Goal: Transaction & Acquisition: Purchase product/service

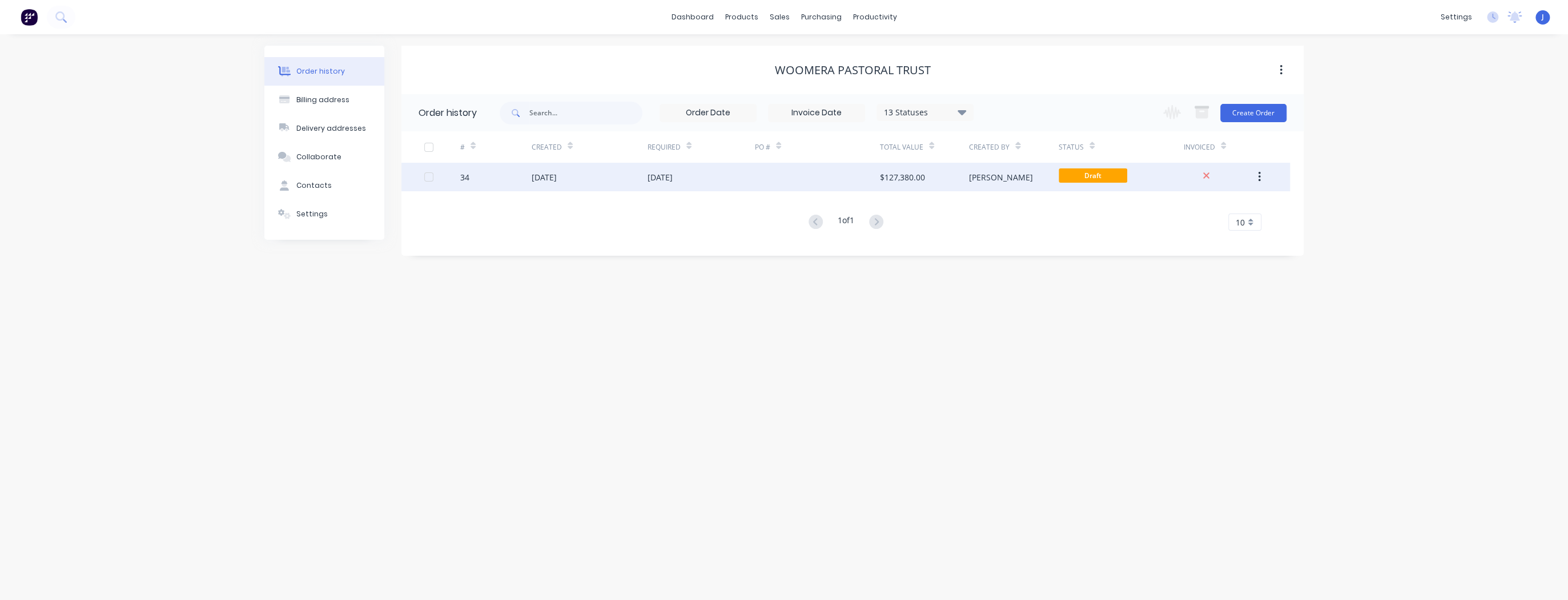
click at [796, 179] on div at bounding box center [817, 176] width 125 height 29
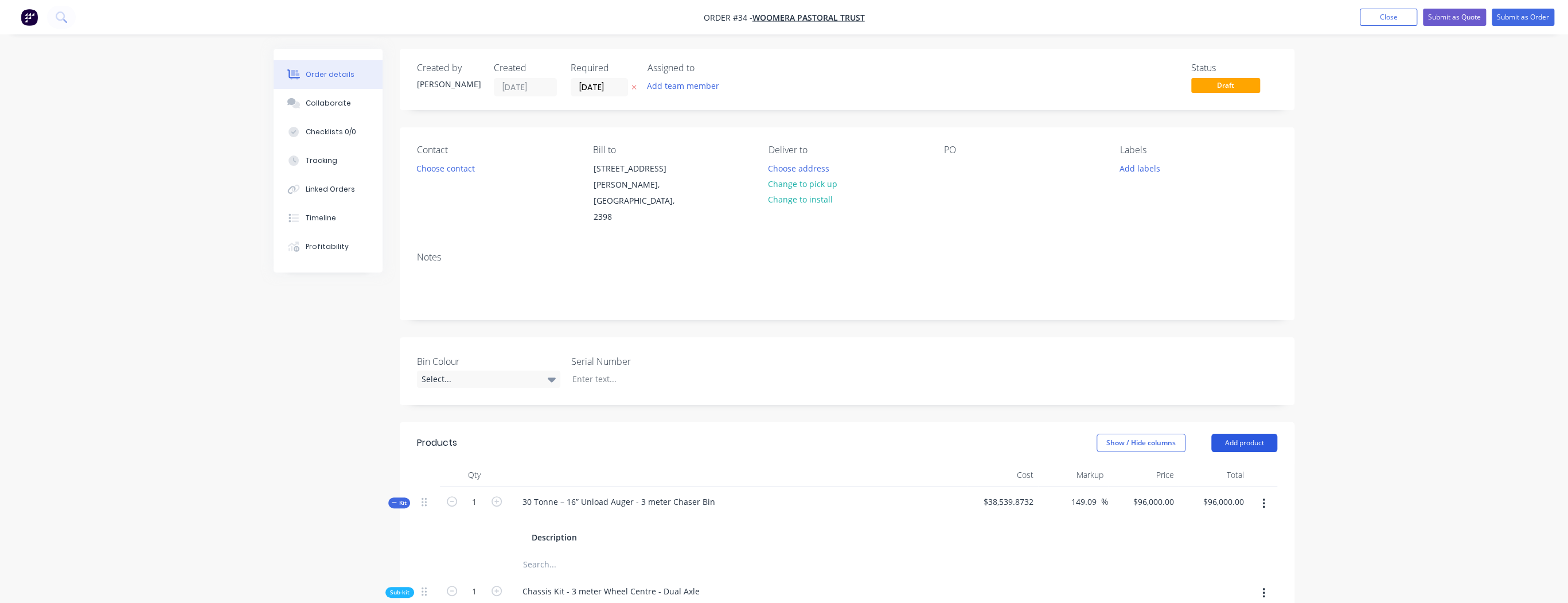
click at [1253, 434] on button "Add product" at bounding box center [1244, 443] width 66 height 18
click at [1222, 464] on div "Product catalogue" at bounding box center [1223, 472] width 88 height 17
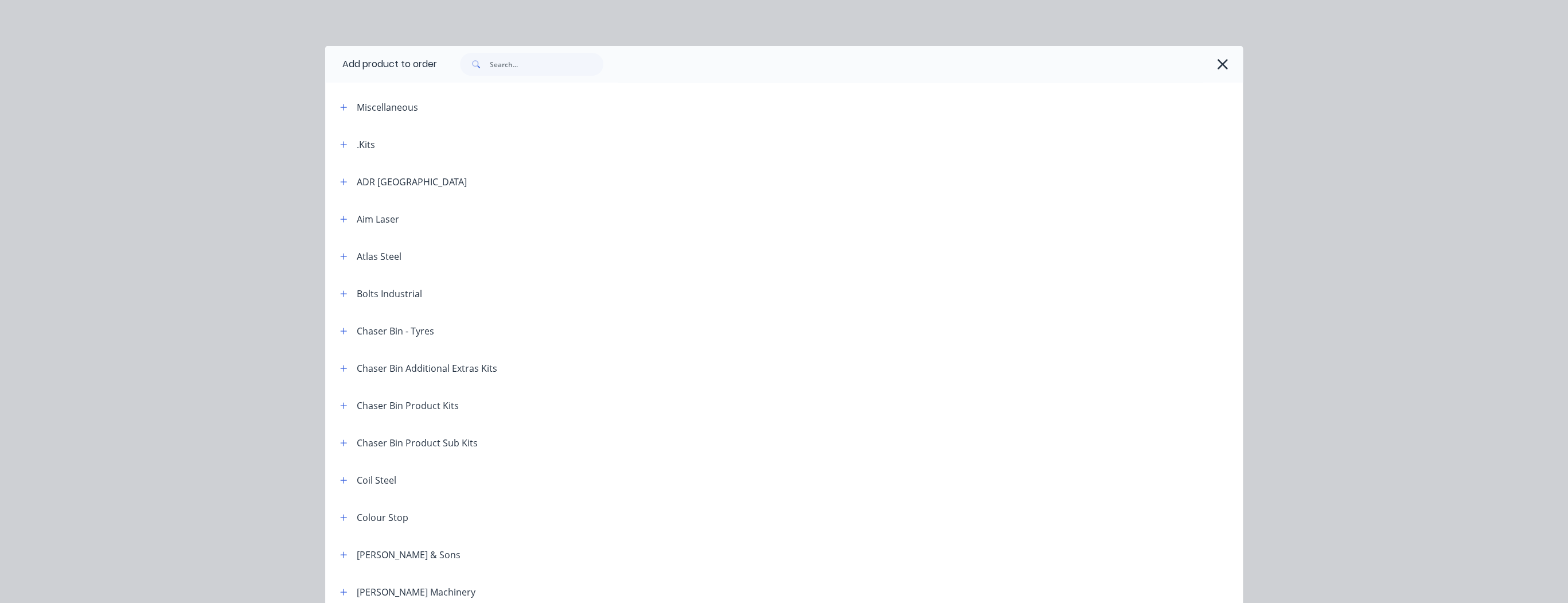
click at [344, 372] on button "button" at bounding box center [344, 368] width 14 height 14
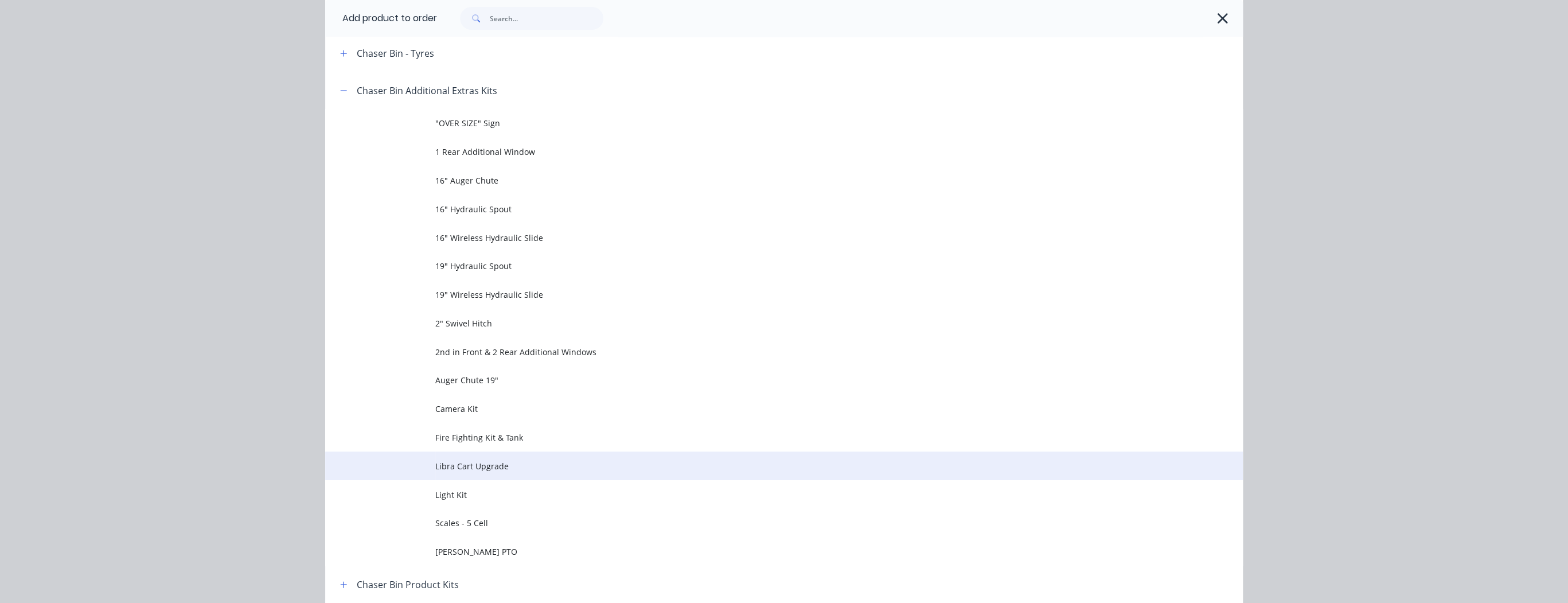
scroll to position [367, 0]
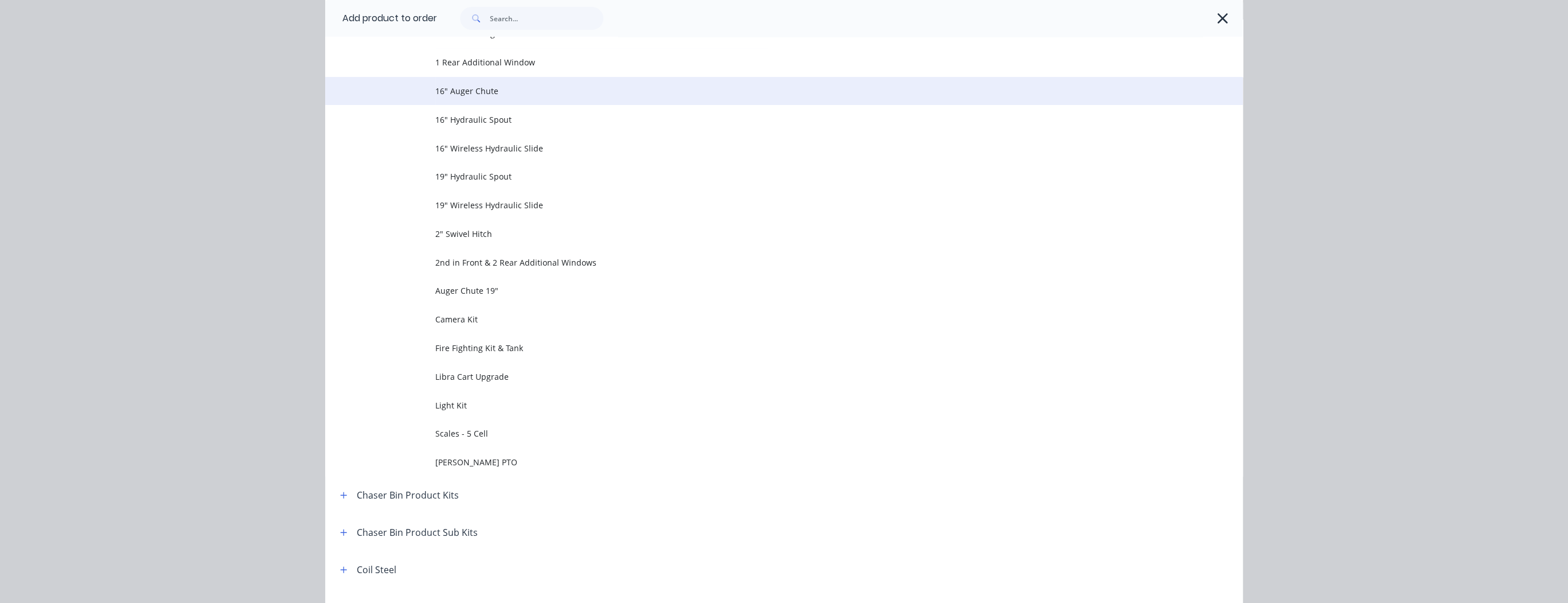
click at [477, 94] on span "16" Auger Chute" at bounding box center [758, 91] width 646 height 12
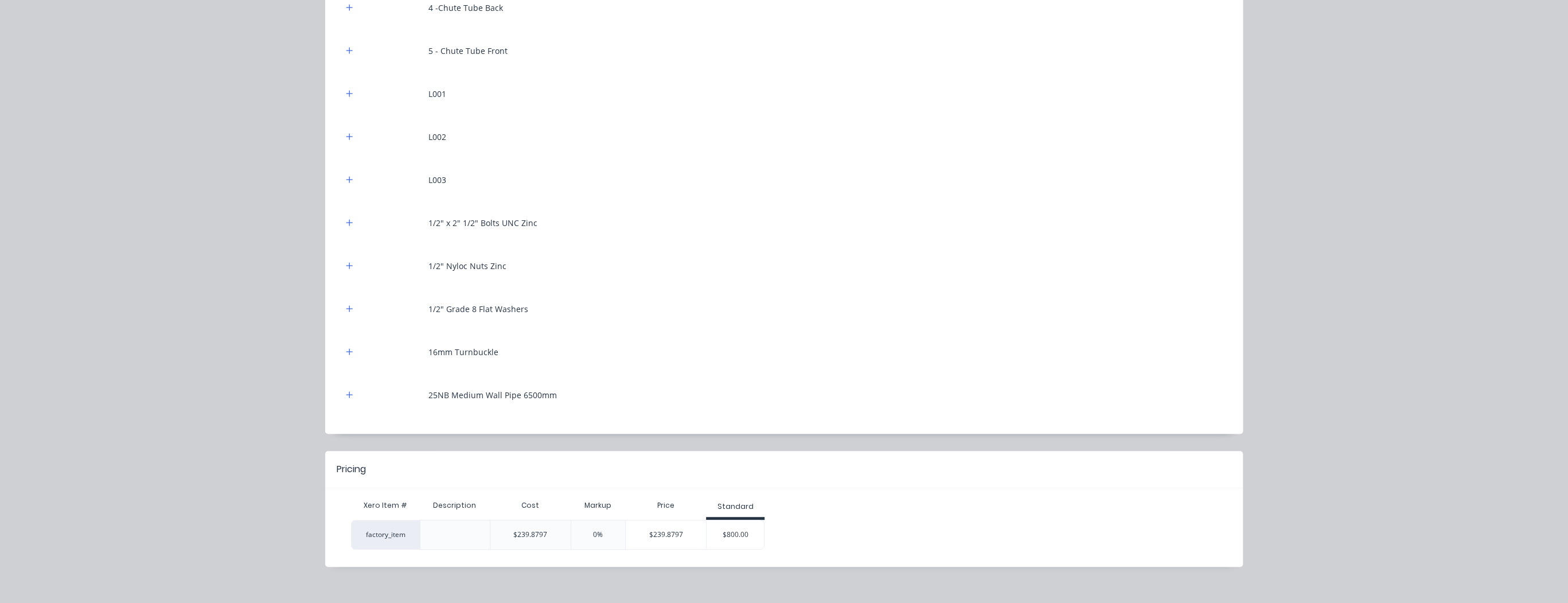
scroll to position [313, 0]
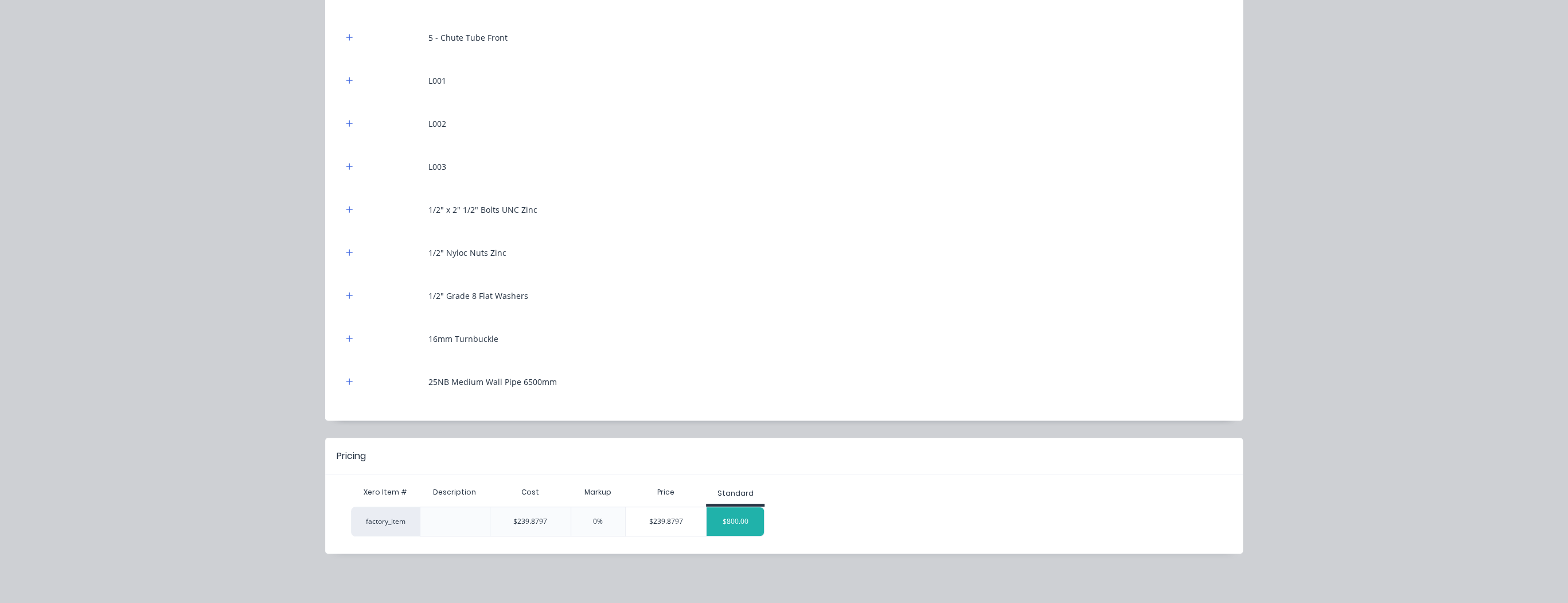
click at [731, 523] on div "$800.00" at bounding box center [735, 521] width 57 height 29
click at [747, 518] on div "$800.00" at bounding box center [735, 521] width 57 height 29
click at [733, 498] on div "Standard" at bounding box center [735, 495] width 59 height 23
click at [732, 507] on div "$800.00" at bounding box center [735, 521] width 57 height 29
click at [732, 519] on div "$800.00" at bounding box center [735, 521] width 57 height 29
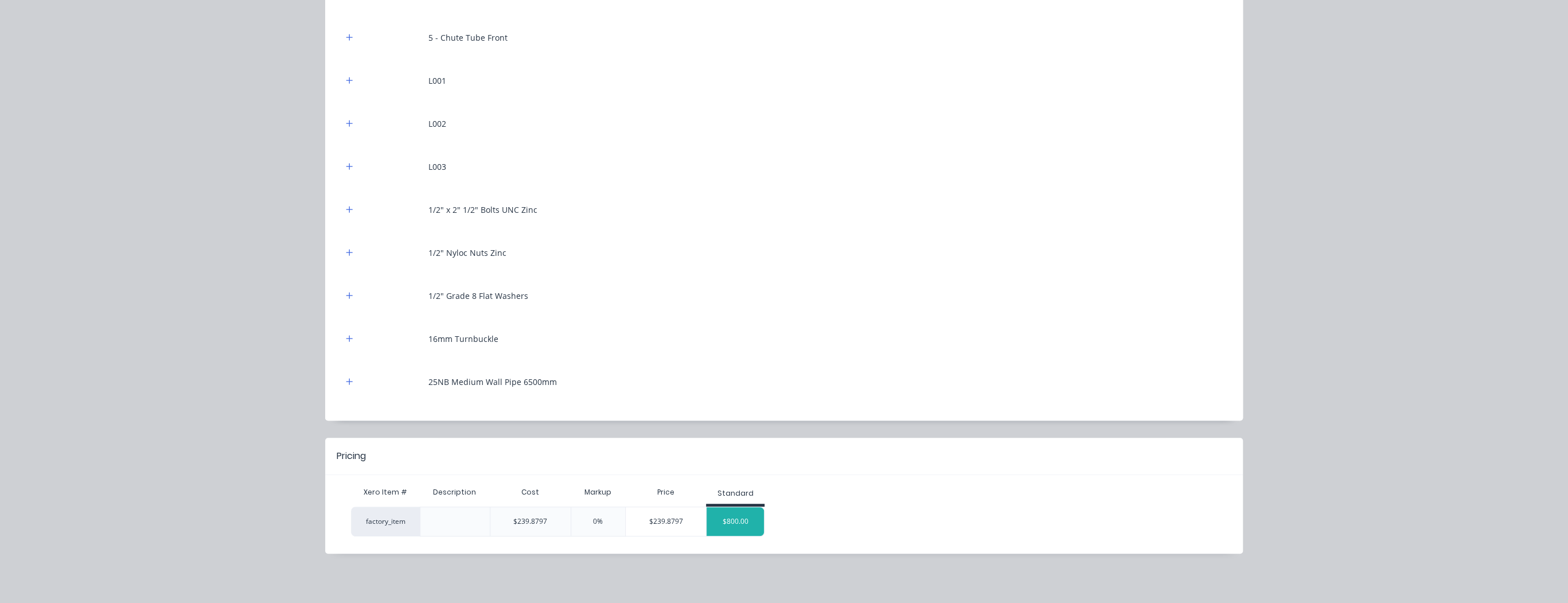
click at [732, 519] on div "$800.00" at bounding box center [735, 521] width 57 height 29
click at [732, 519] on div "$800.00" at bounding box center [735, 521] width 57 height 29
click at [757, 518] on div "$800.00" at bounding box center [735, 521] width 57 height 29
click at [756, 518] on div "$800.00" at bounding box center [735, 521] width 57 height 29
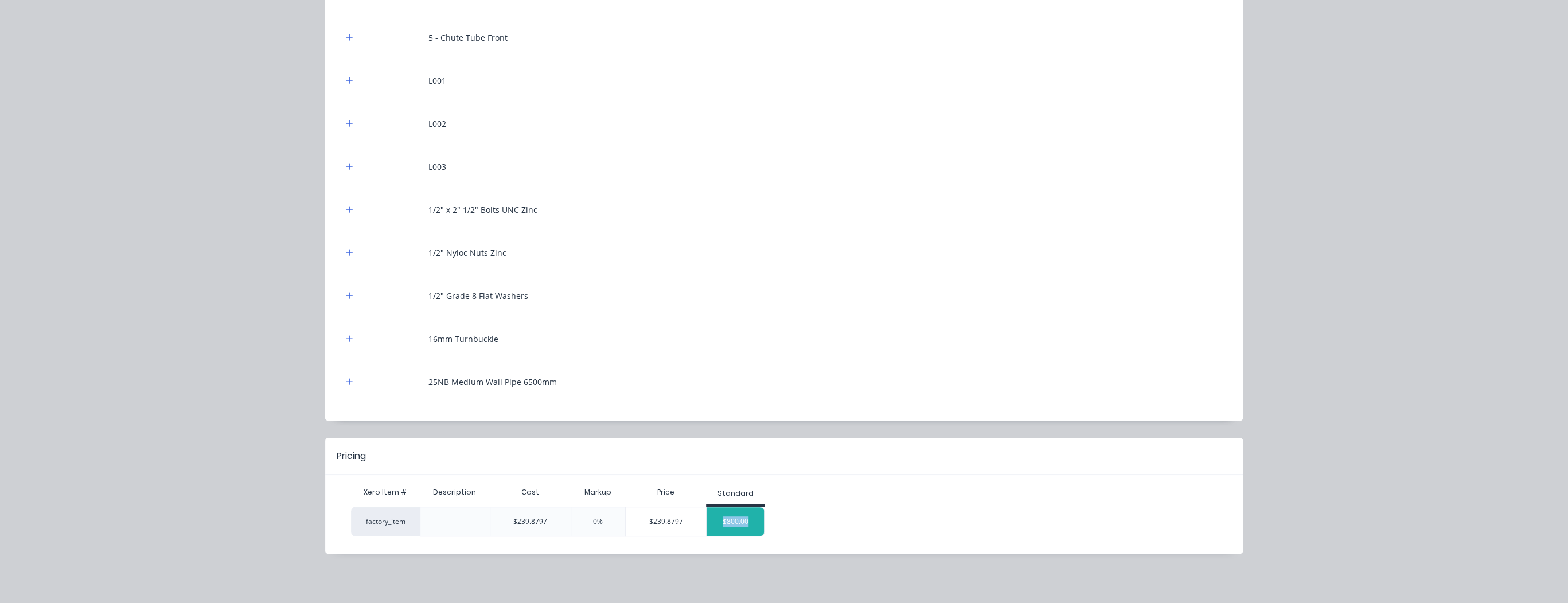
click at [754, 517] on div "$800.00" at bounding box center [735, 521] width 57 height 29
click at [753, 517] on div "$800.00" at bounding box center [735, 521] width 57 height 29
click at [751, 516] on div "$800.00" at bounding box center [735, 521] width 57 height 29
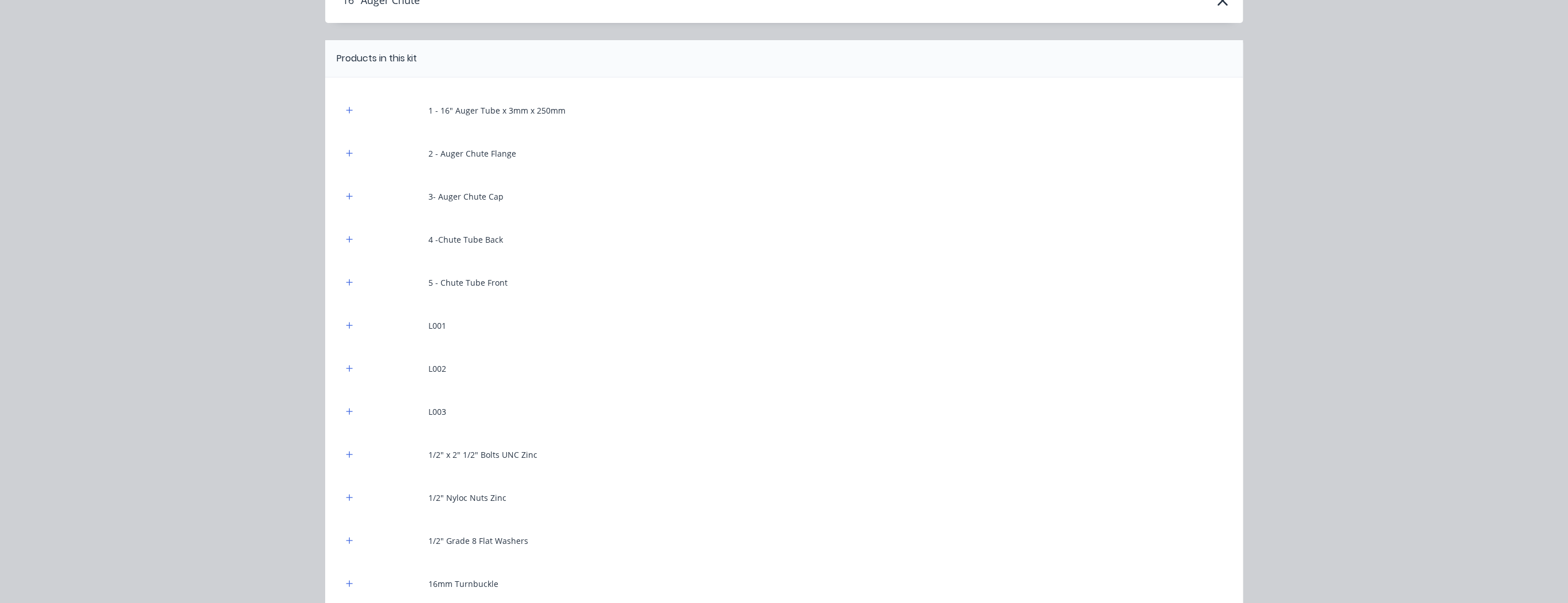
scroll to position [0, 0]
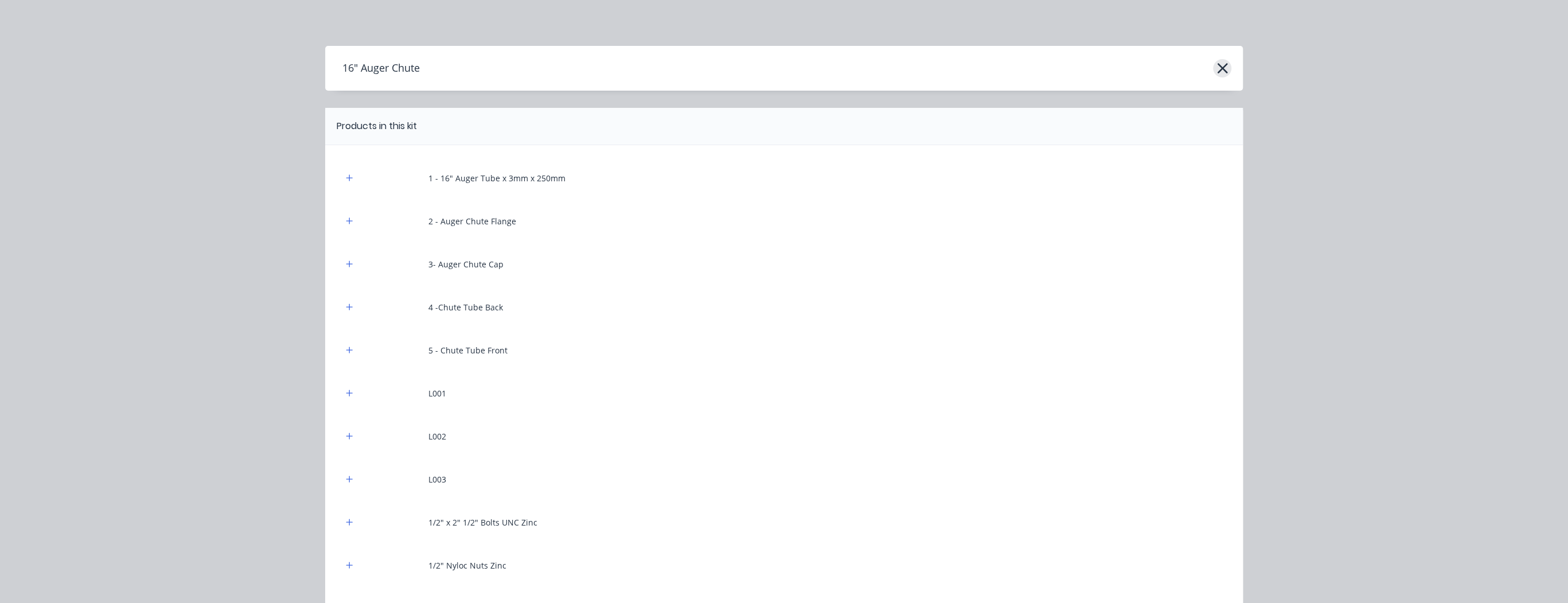
click at [1220, 62] on icon "button" at bounding box center [1223, 68] width 12 height 16
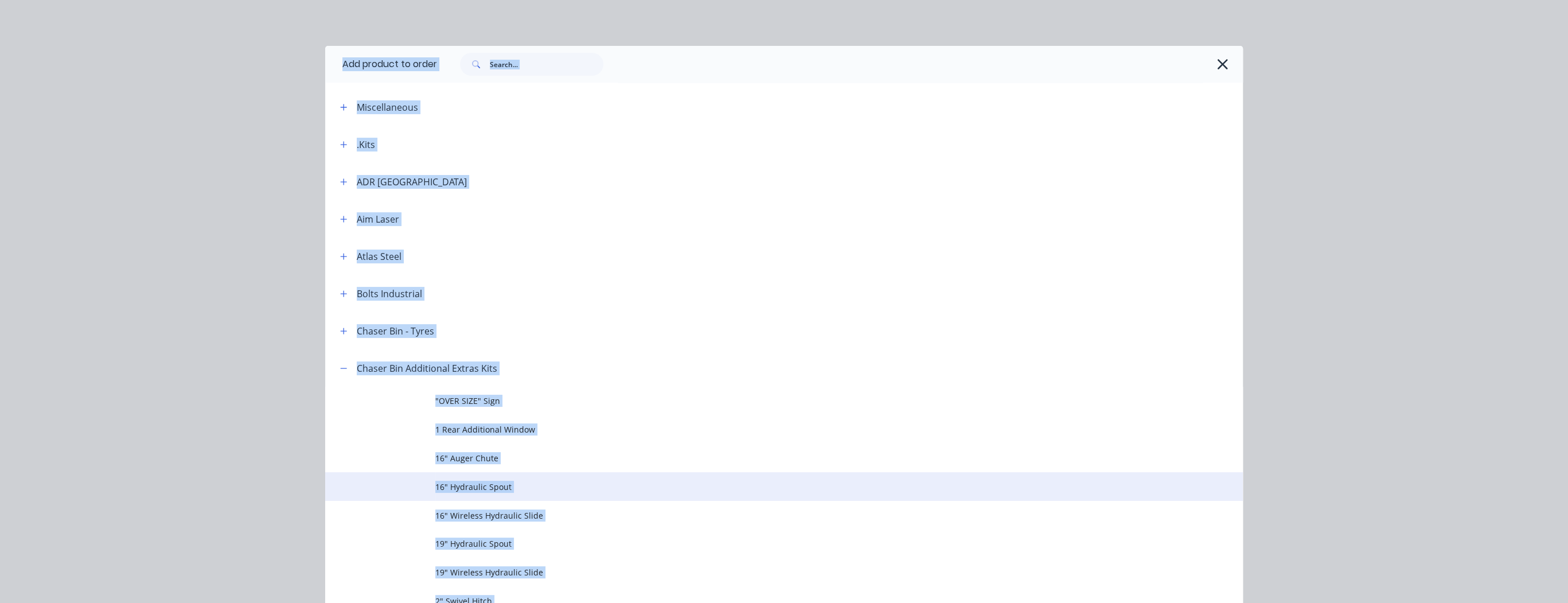
scroll to position [349, 0]
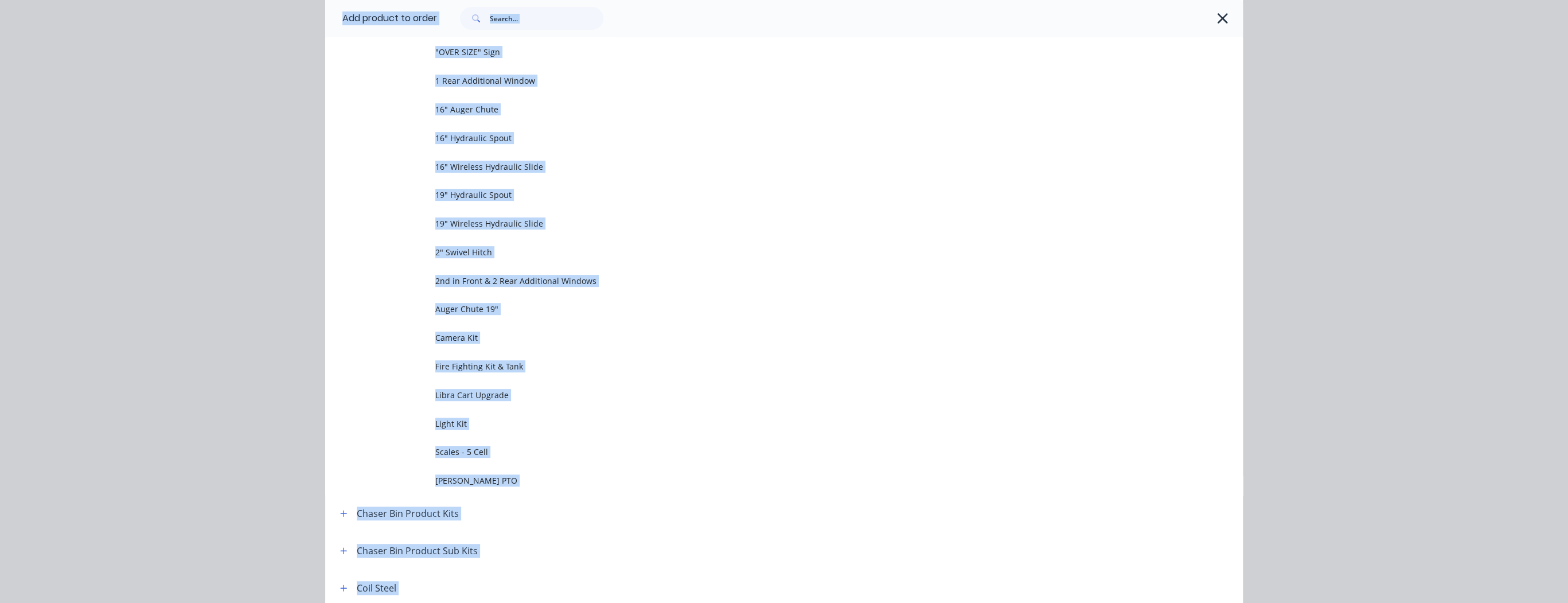
drag, startPoint x: 792, startPoint y: 248, endPoint x: 1172, endPoint y: 42, distance: 432.2
click at [793, 248] on span "2" Swivel Hitch" at bounding box center [758, 252] width 646 height 12
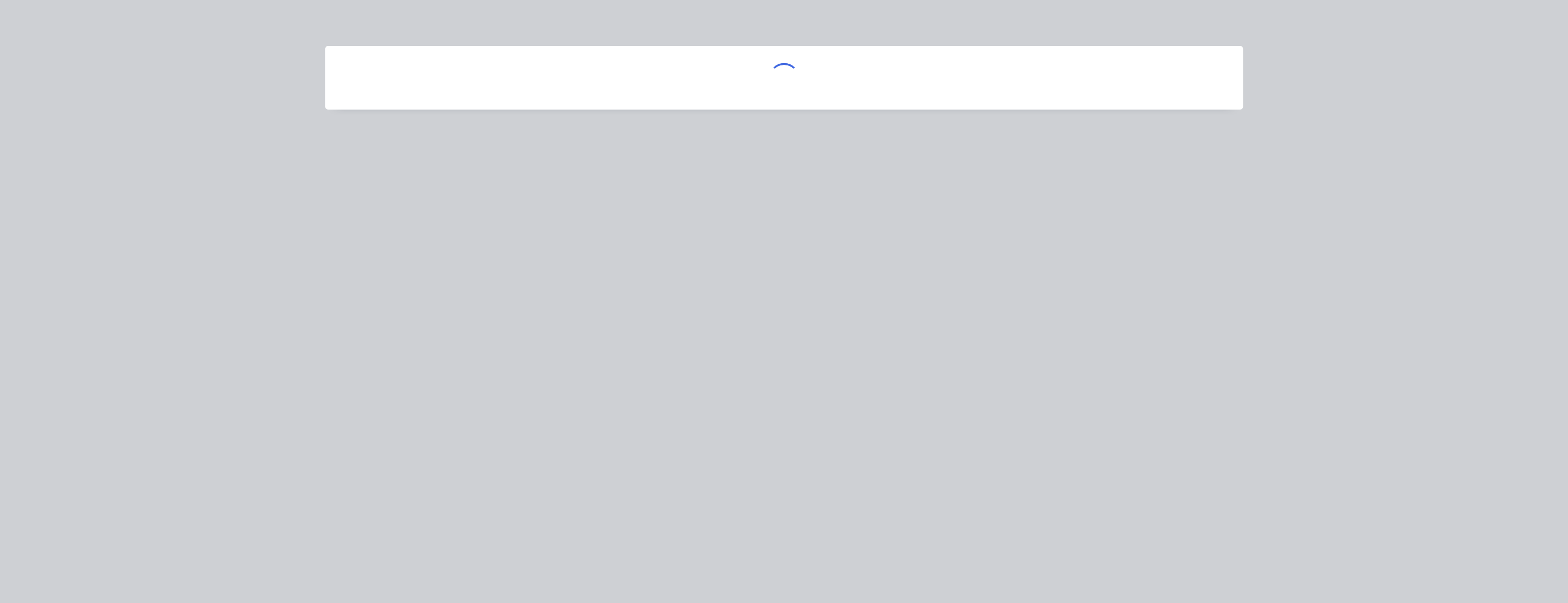
scroll to position [0, 0]
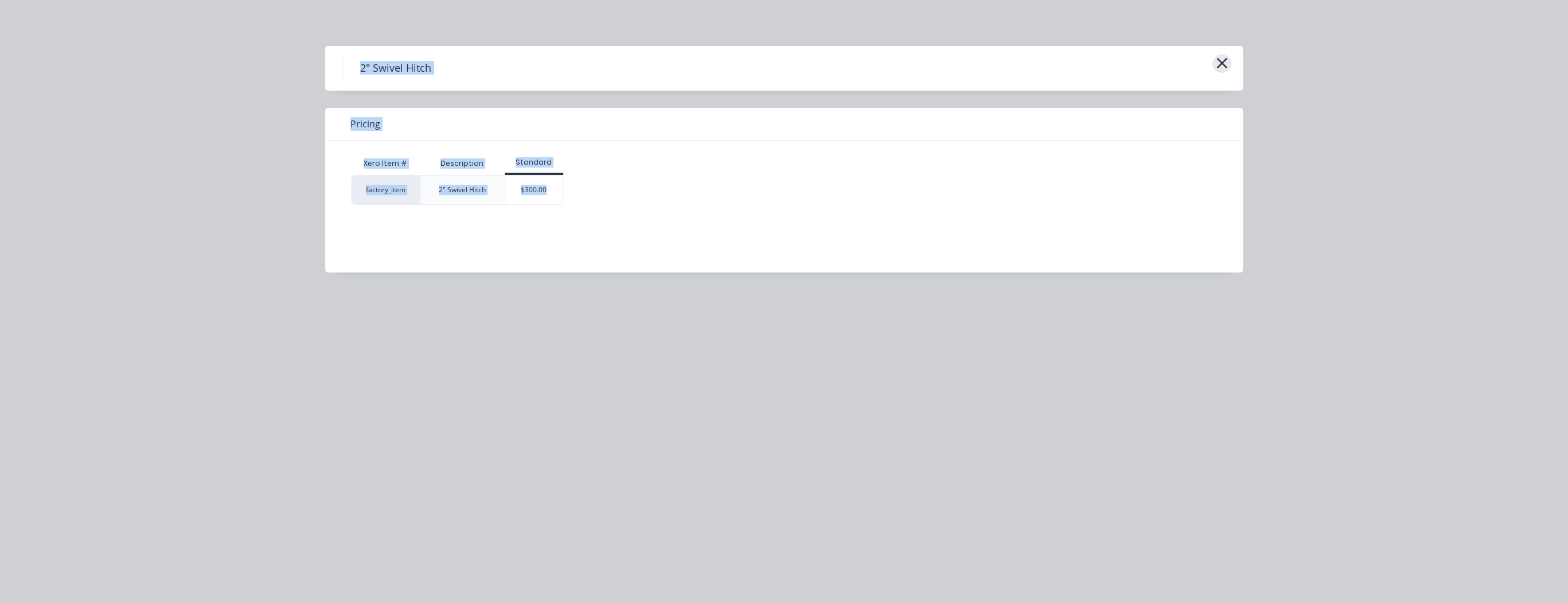
click at [1228, 67] on icon "button" at bounding box center [1222, 63] width 12 height 16
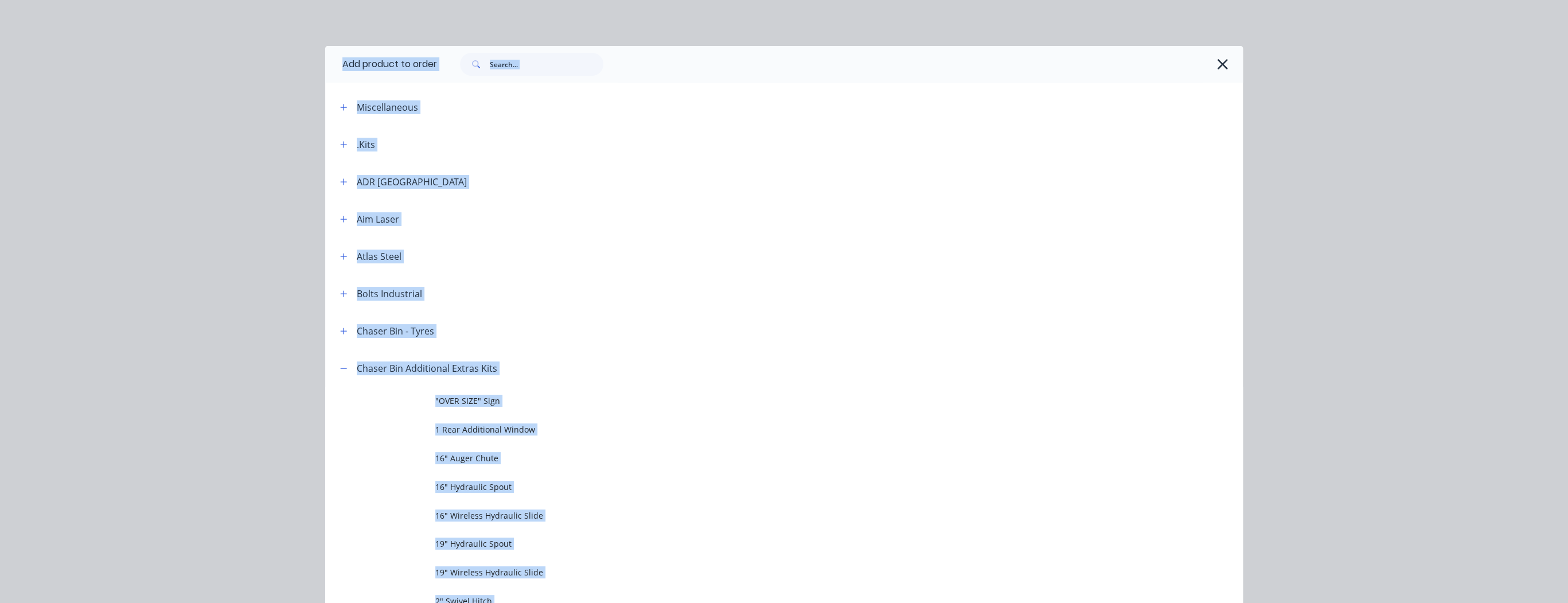
scroll to position [349, 0]
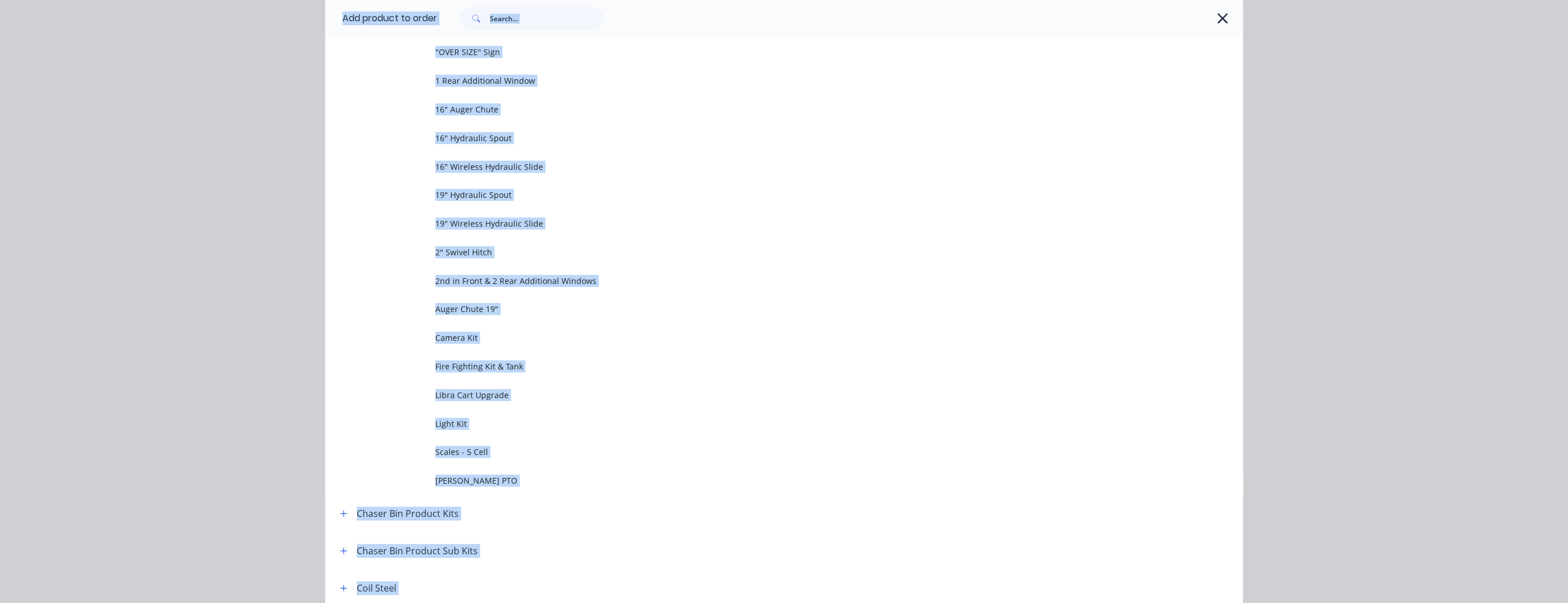
click at [1218, 18] on icon "button" at bounding box center [1222, 18] width 10 height 10
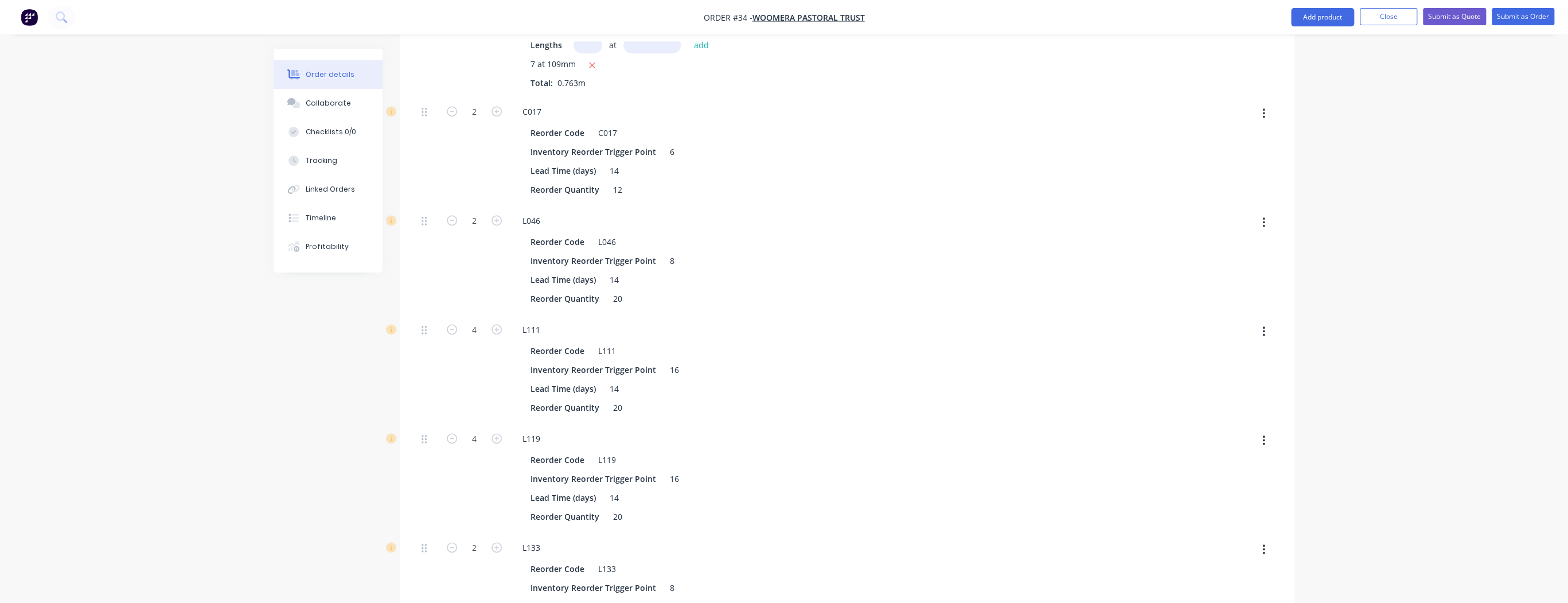
scroll to position [0, 0]
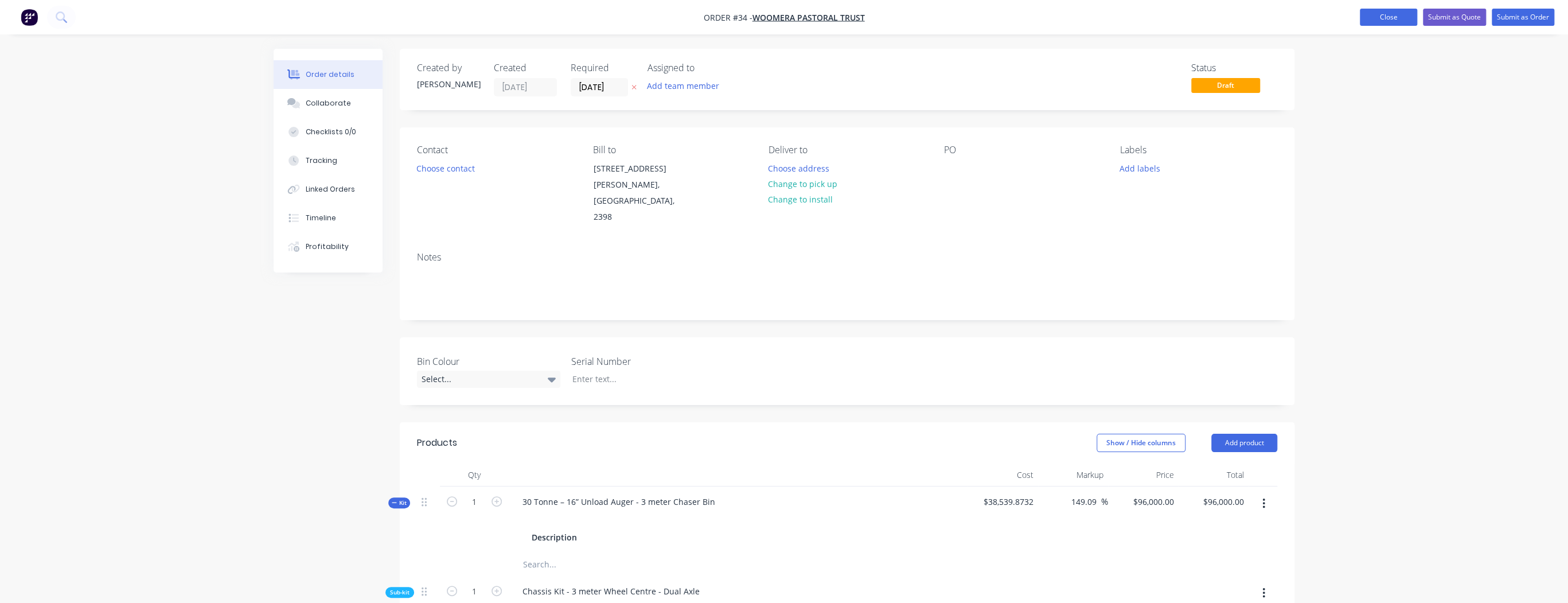
click at [1393, 15] on button "Close" at bounding box center [1388, 17] width 57 height 17
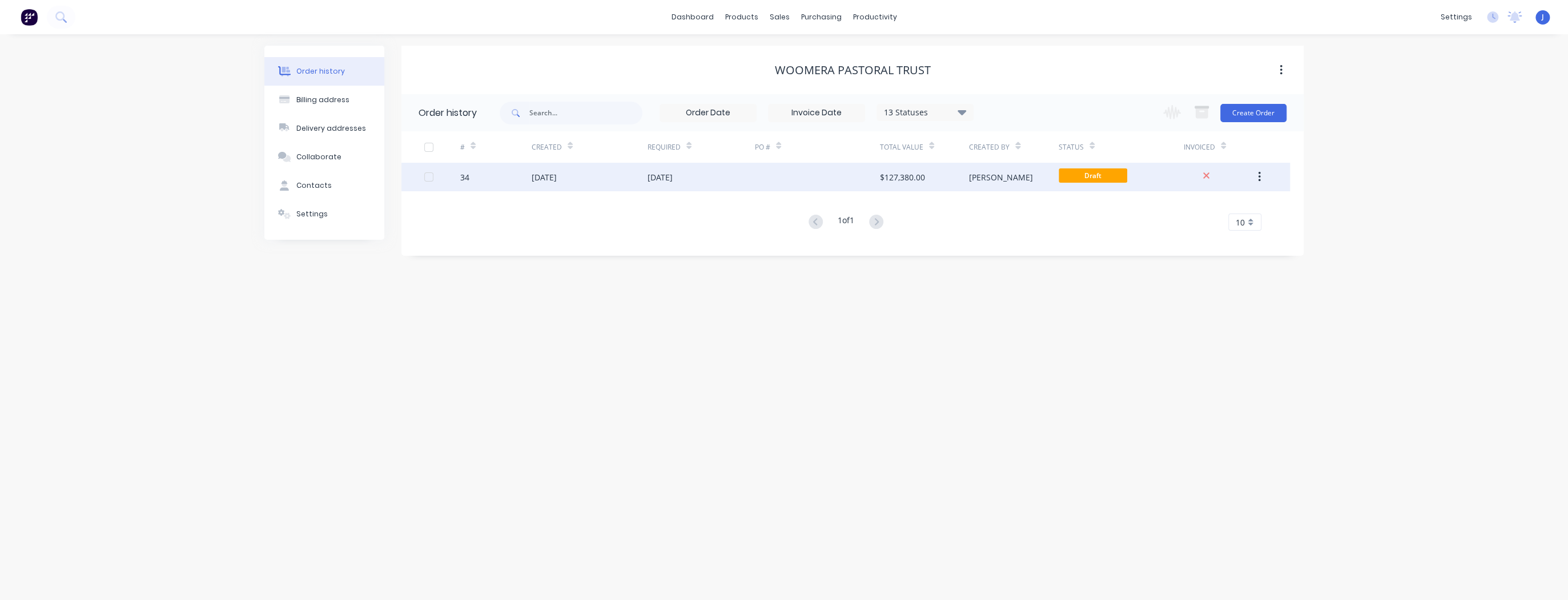
click at [819, 176] on div at bounding box center [817, 176] width 125 height 29
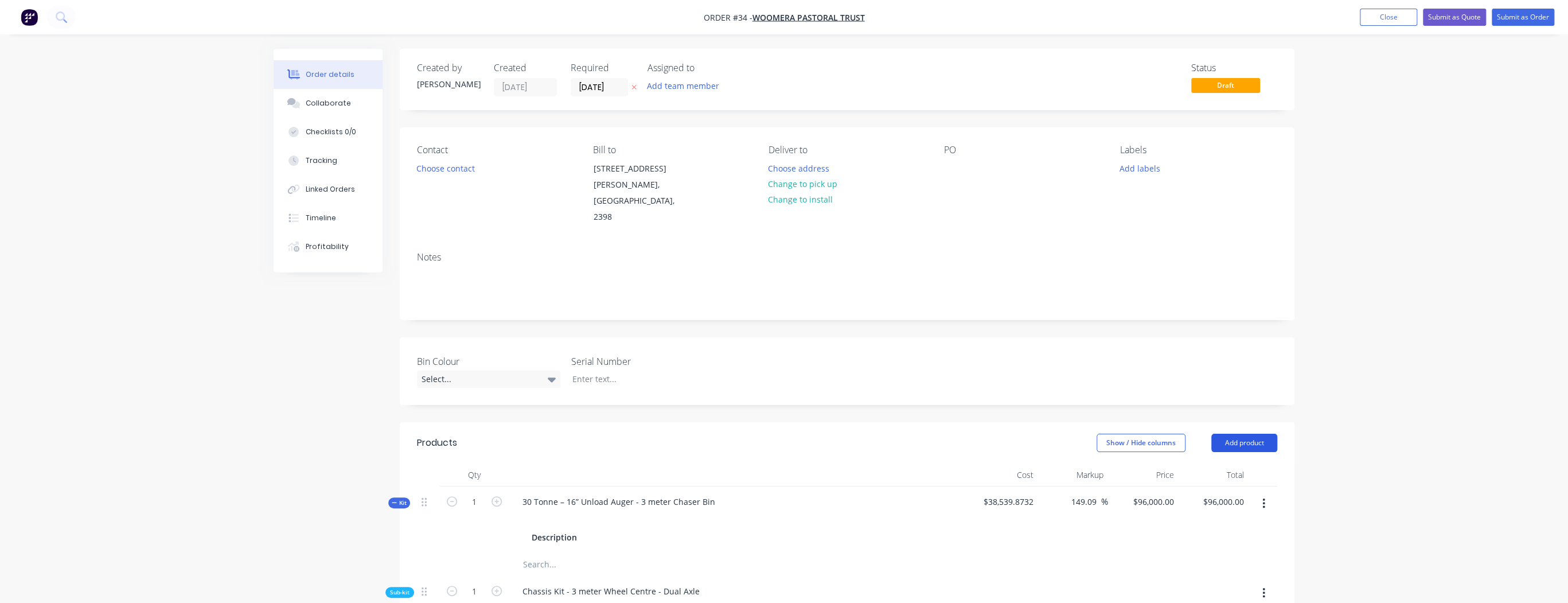
drag, startPoint x: 1251, startPoint y: 426, endPoint x: 1245, endPoint y: 427, distance: 6.1
click at [1251, 434] on button "Add product" at bounding box center [1244, 443] width 66 height 18
click at [1239, 464] on div "Product catalogue" at bounding box center [1223, 472] width 88 height 17
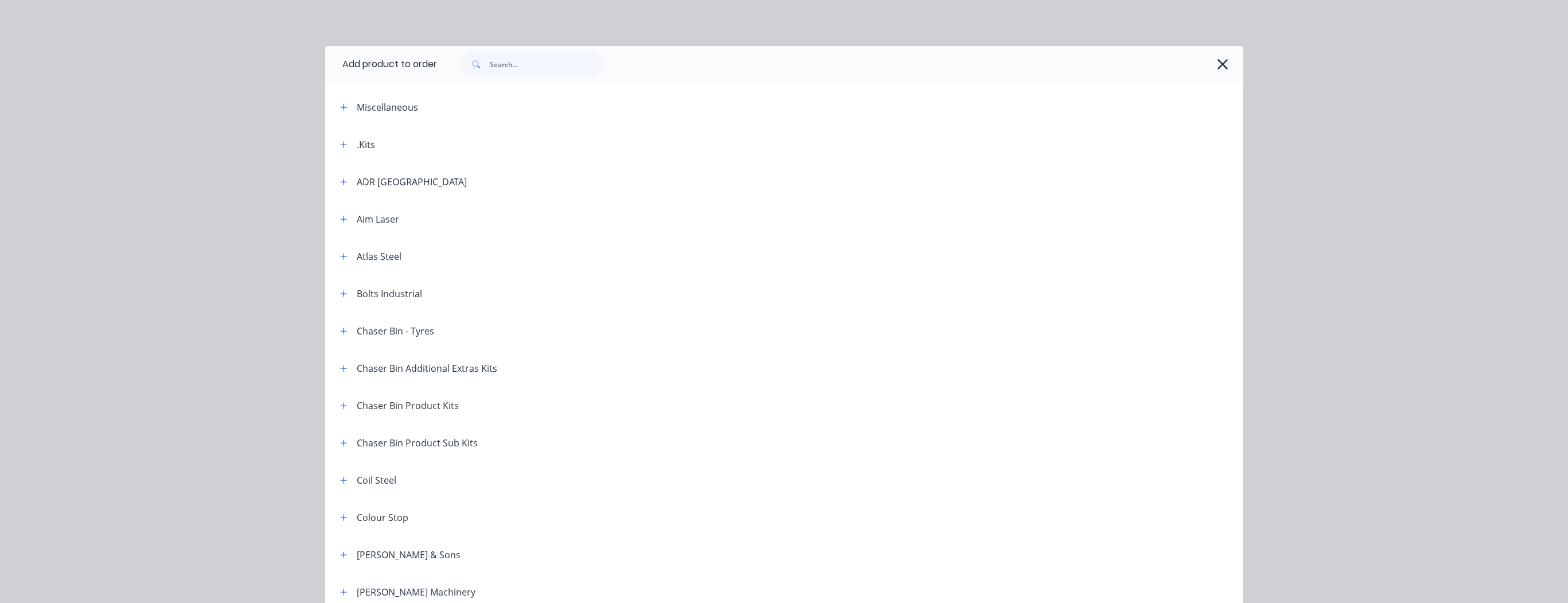
click at [342, 368] on icon "button" at bounding box center [343, 368] width 7 height 8
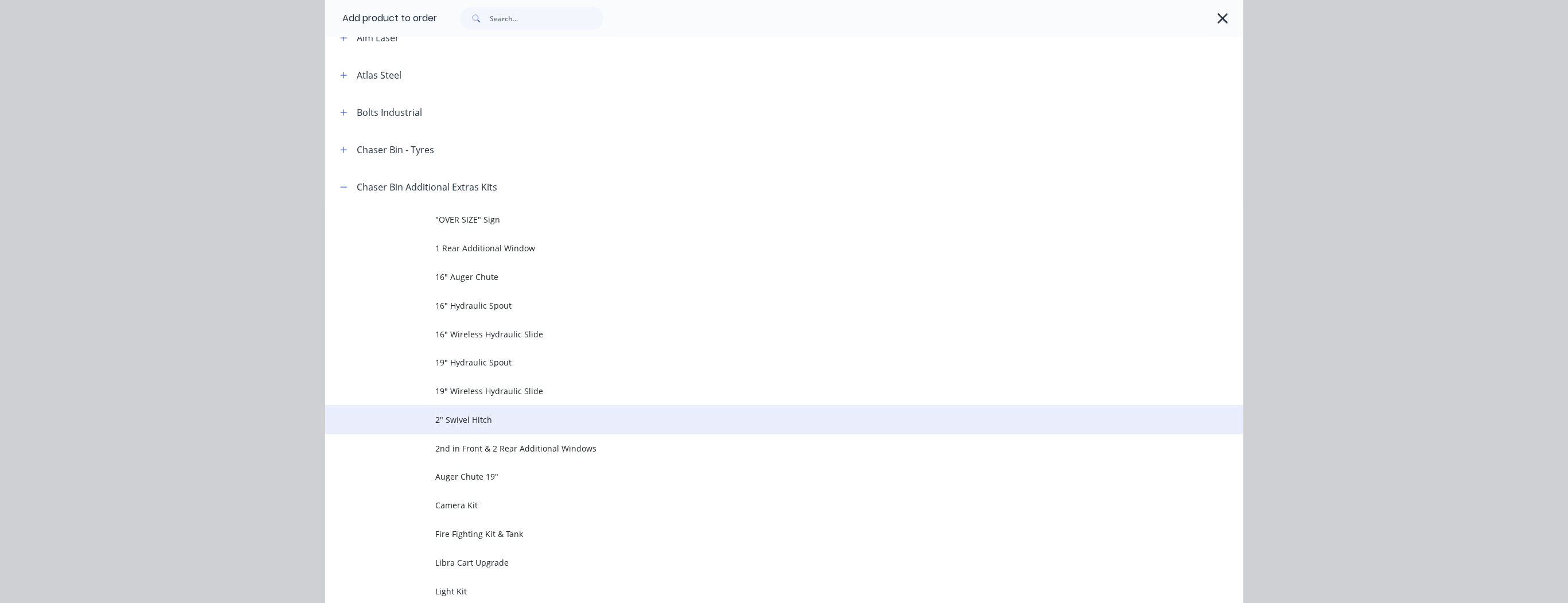
scroll to position [183, 0]
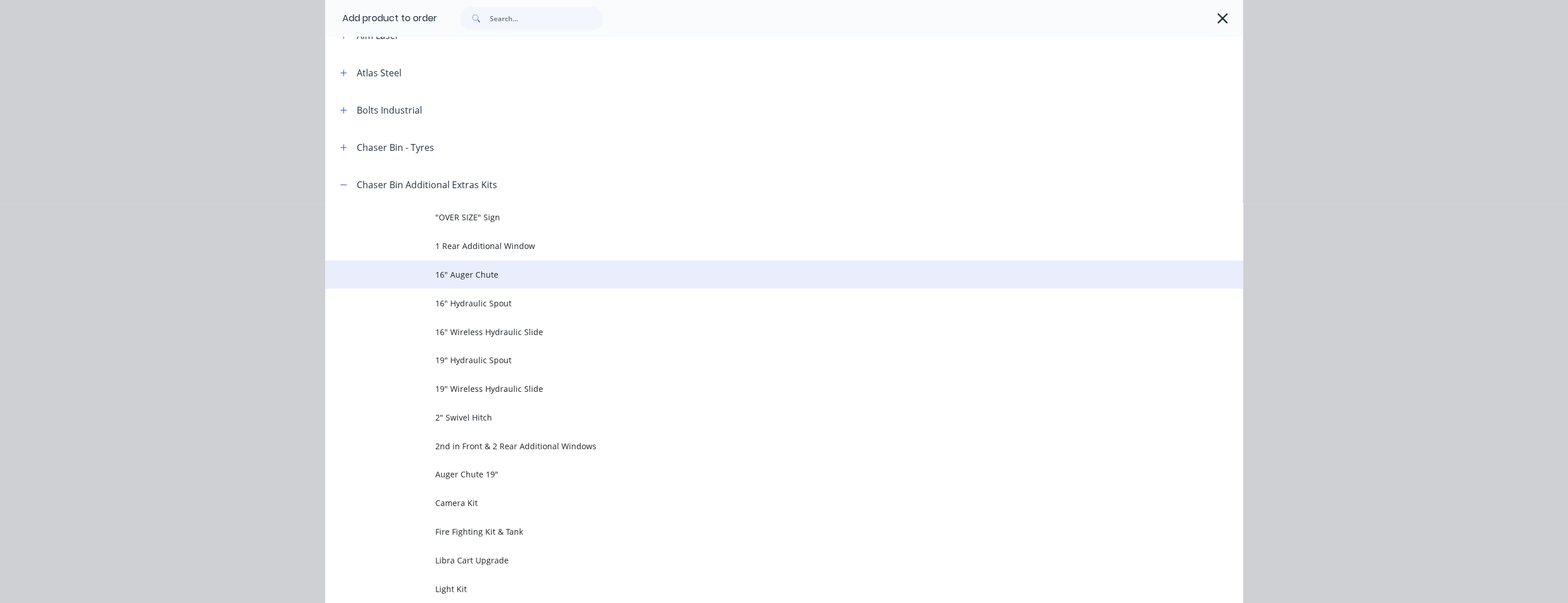
click at [468, 278] on span "16" Auger Chute" at bounding box center [758, 275] width 646 height 12
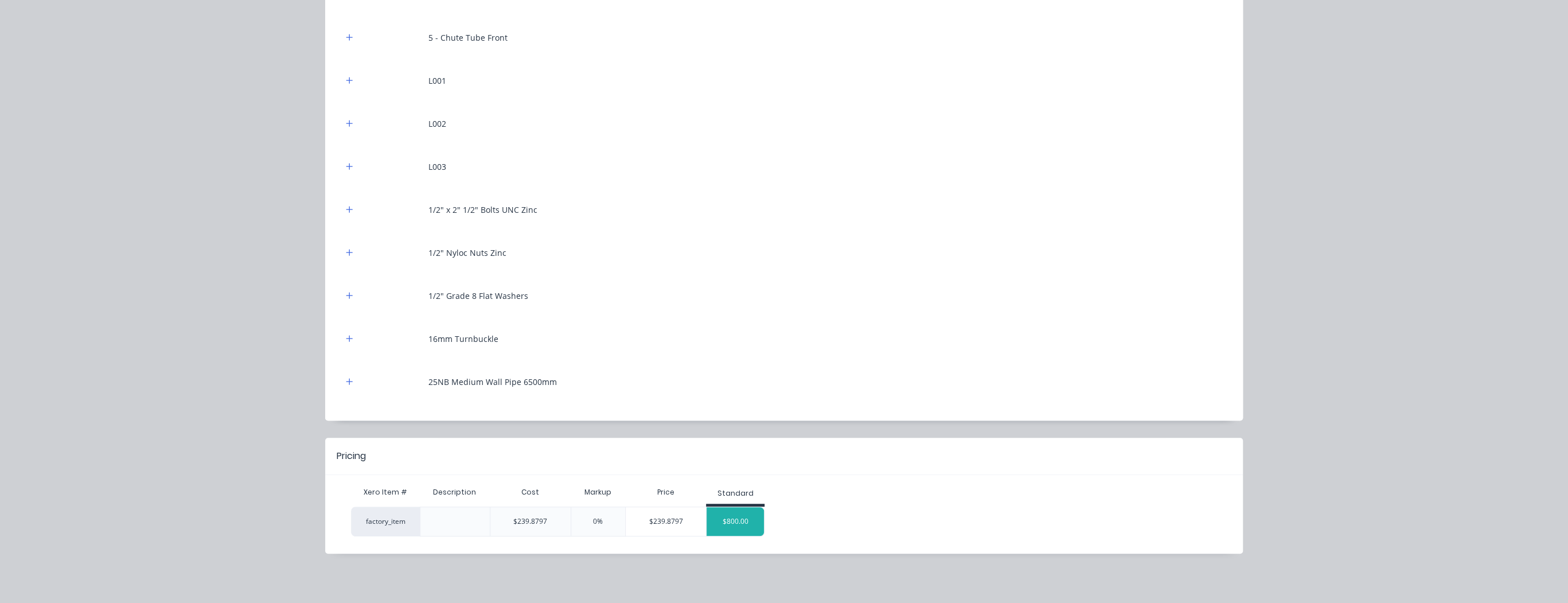
click at [736, 520] on div "$800.00" at bounding box center [735, 521] width 57 height 29
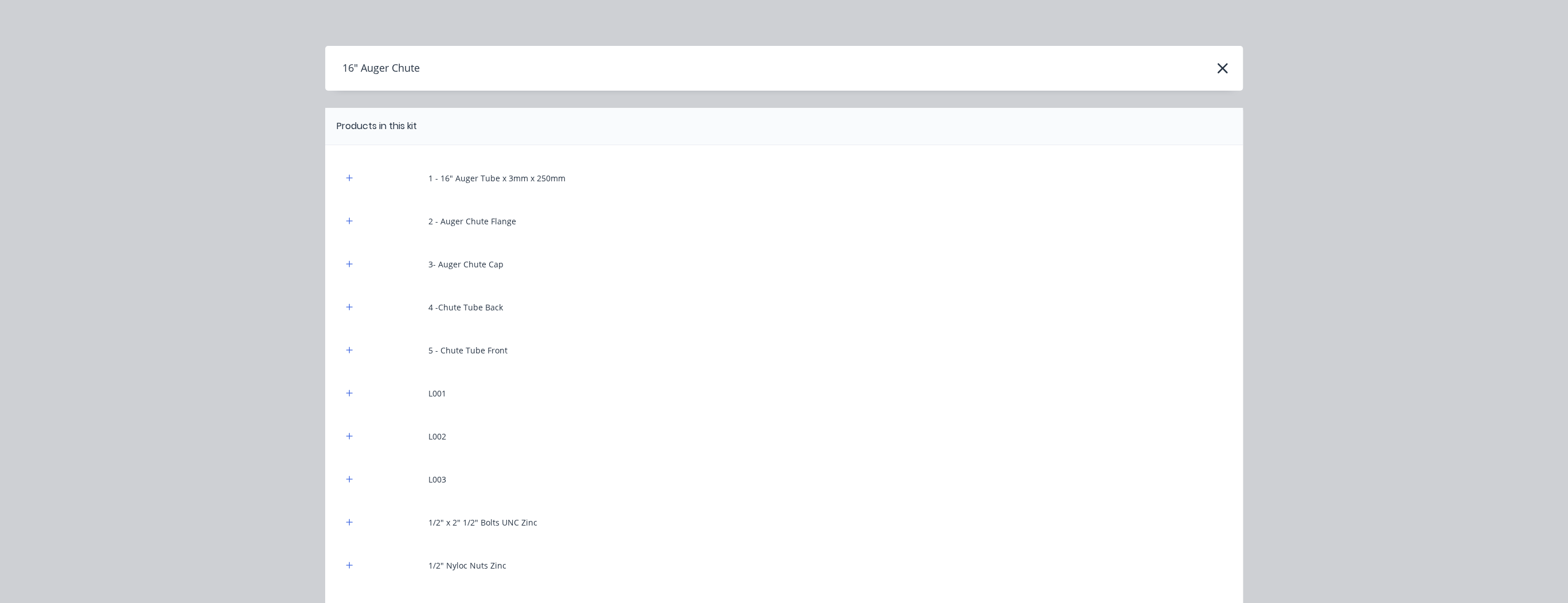
scroll to position [0, 0]
click at [1227, 67] on button "button" at bounding box center [1222, 68] width 18 height 18
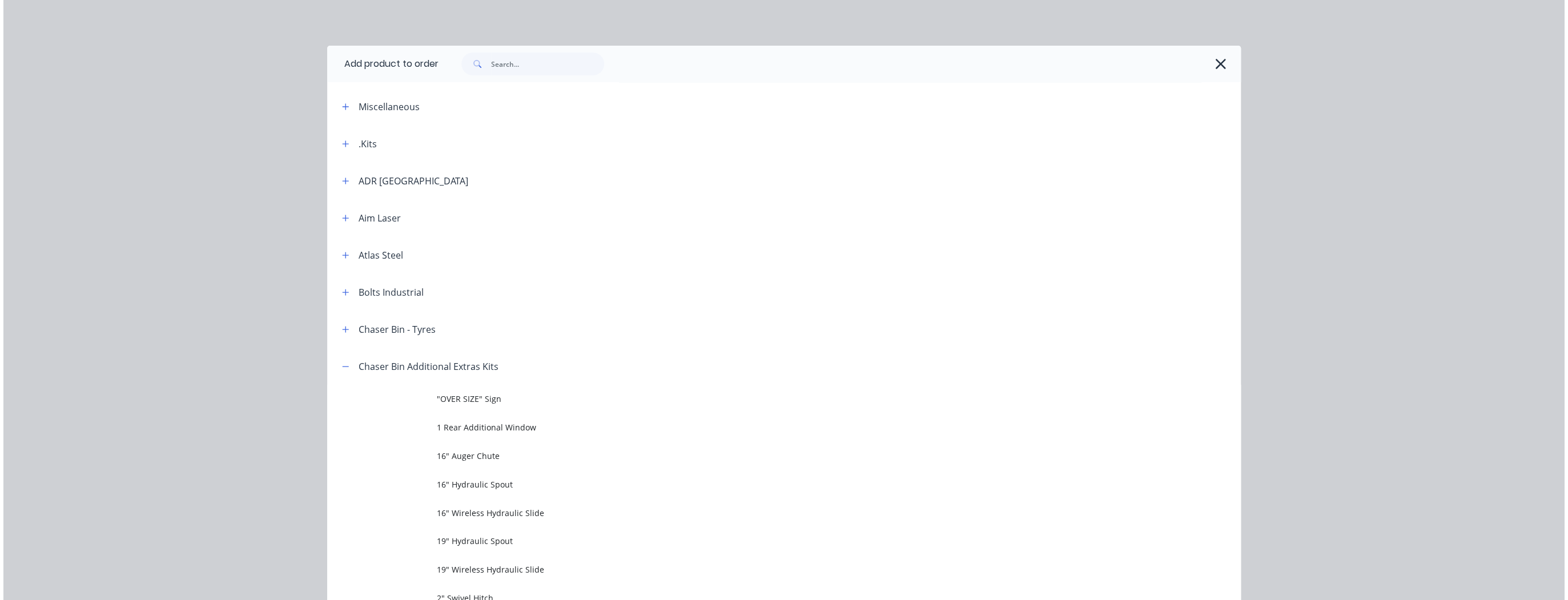
scroll to position [347, 0]
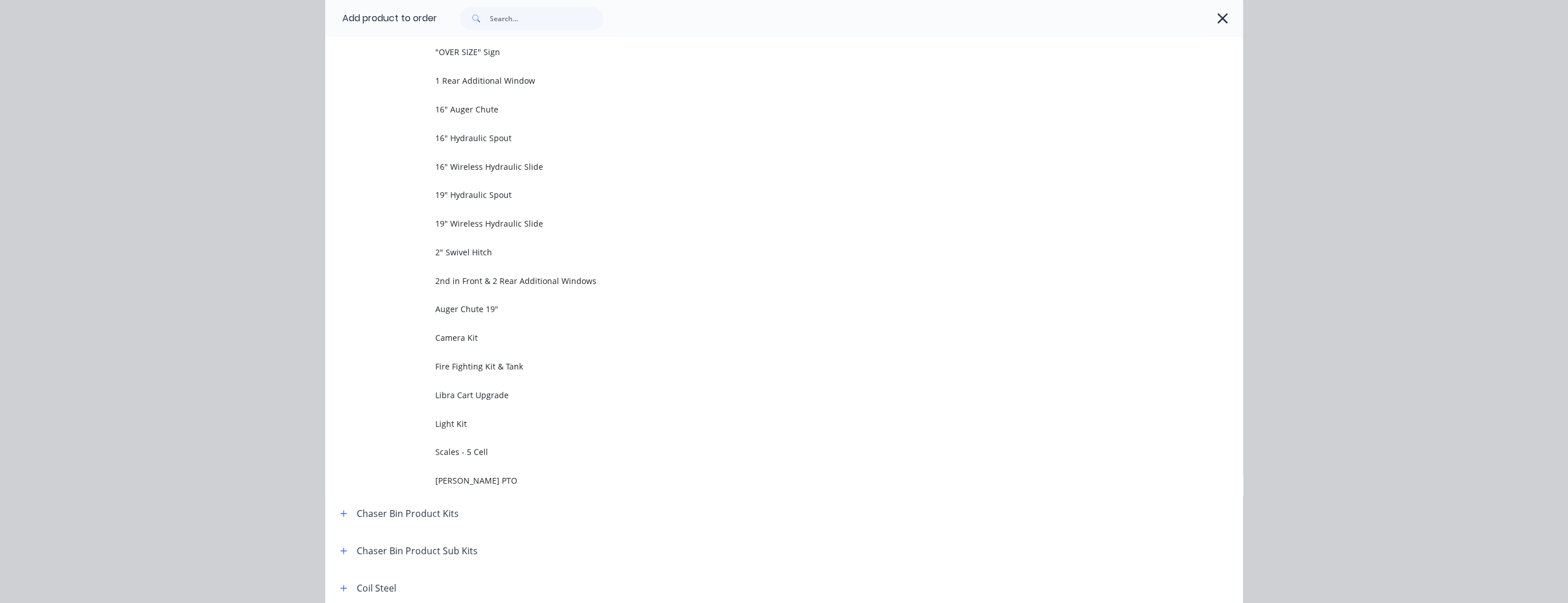
click at [1218, 21] on icon "button" at bounding box center [1223, 18] width 12 height 16
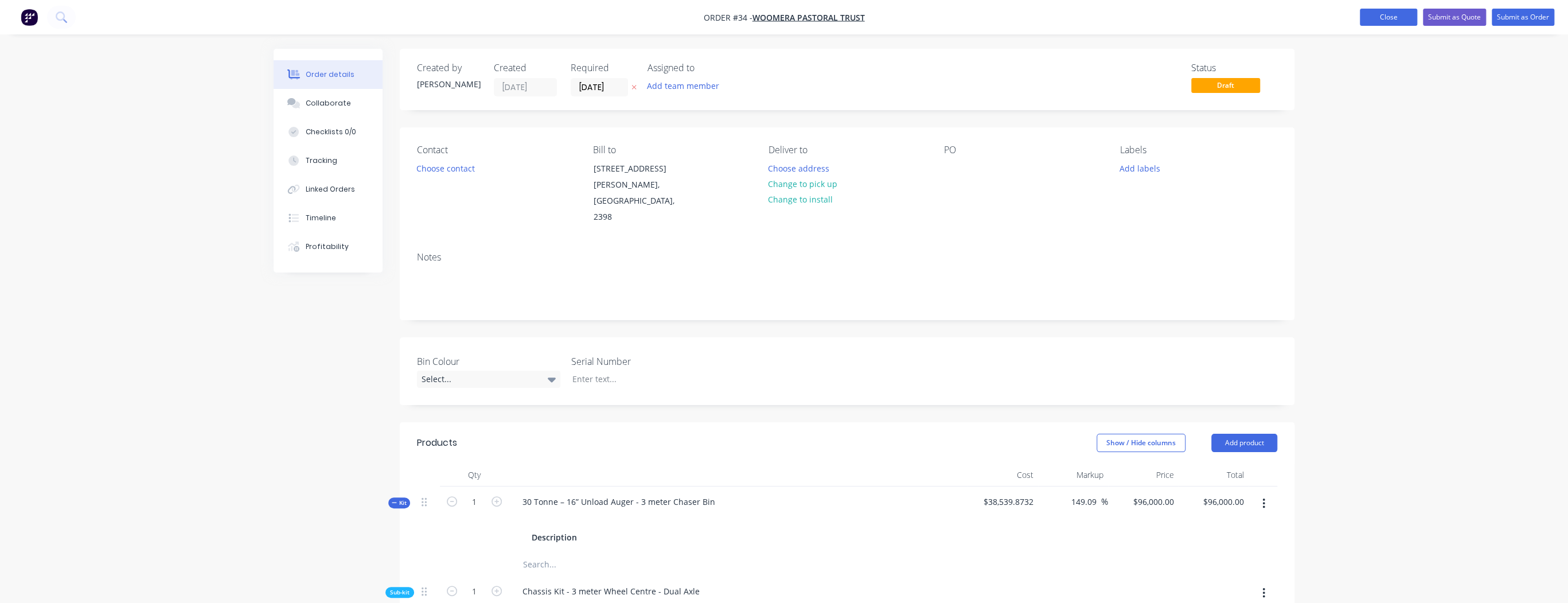
click at [1369, 21] on button "Close" at bounding box center [1388, 17] width 57 height 17
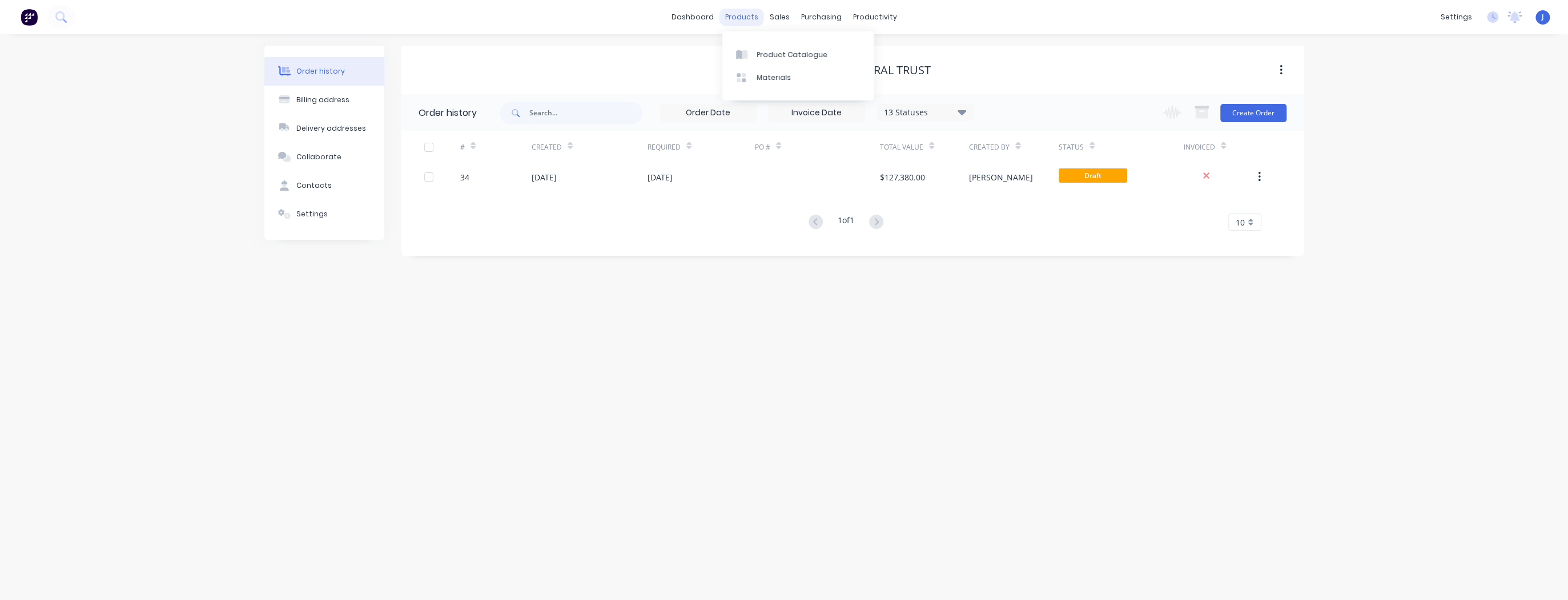
click at [740, 19] on div "products" at bounding box center [741, 17] width 44 height 17
click at [770, 55] on div "Product Catalogue" at bounding box center [792, 55] width 71 height 10
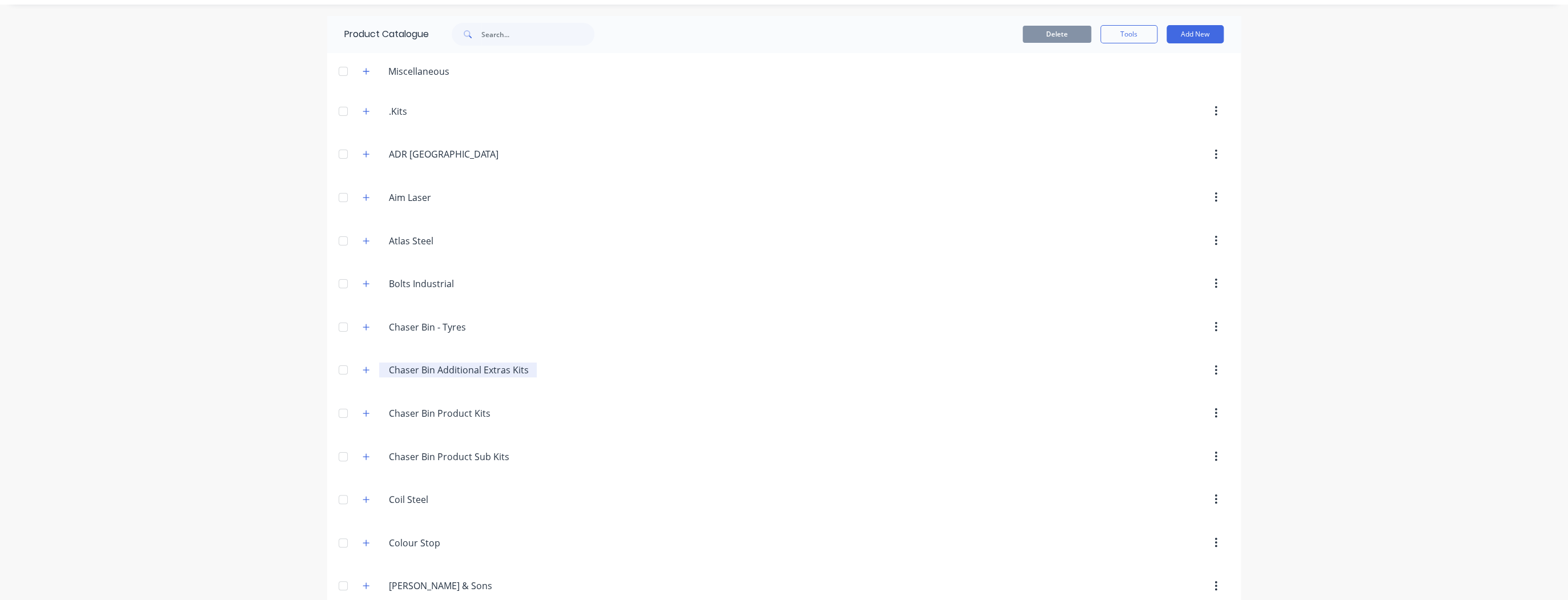
scroll to position [46, 0]
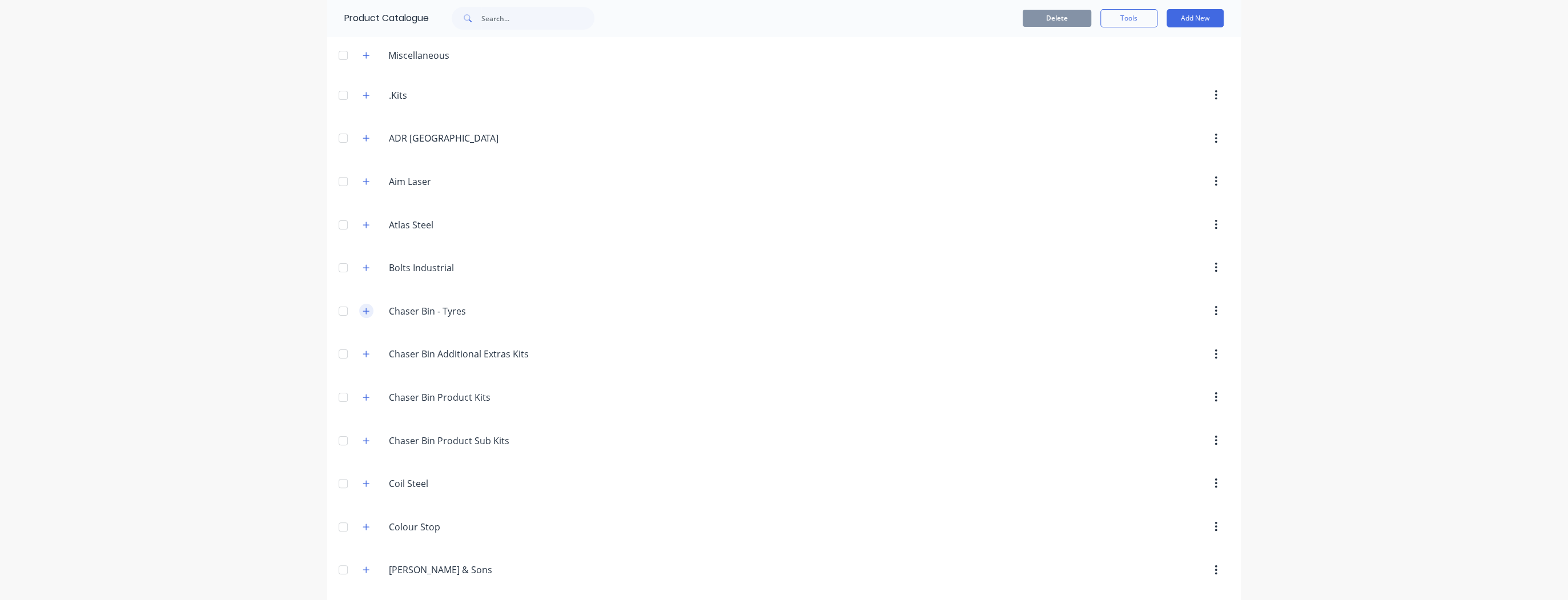
click at [363, 310] on icon "button" at bounding box center [366, 311] width 7 height 8
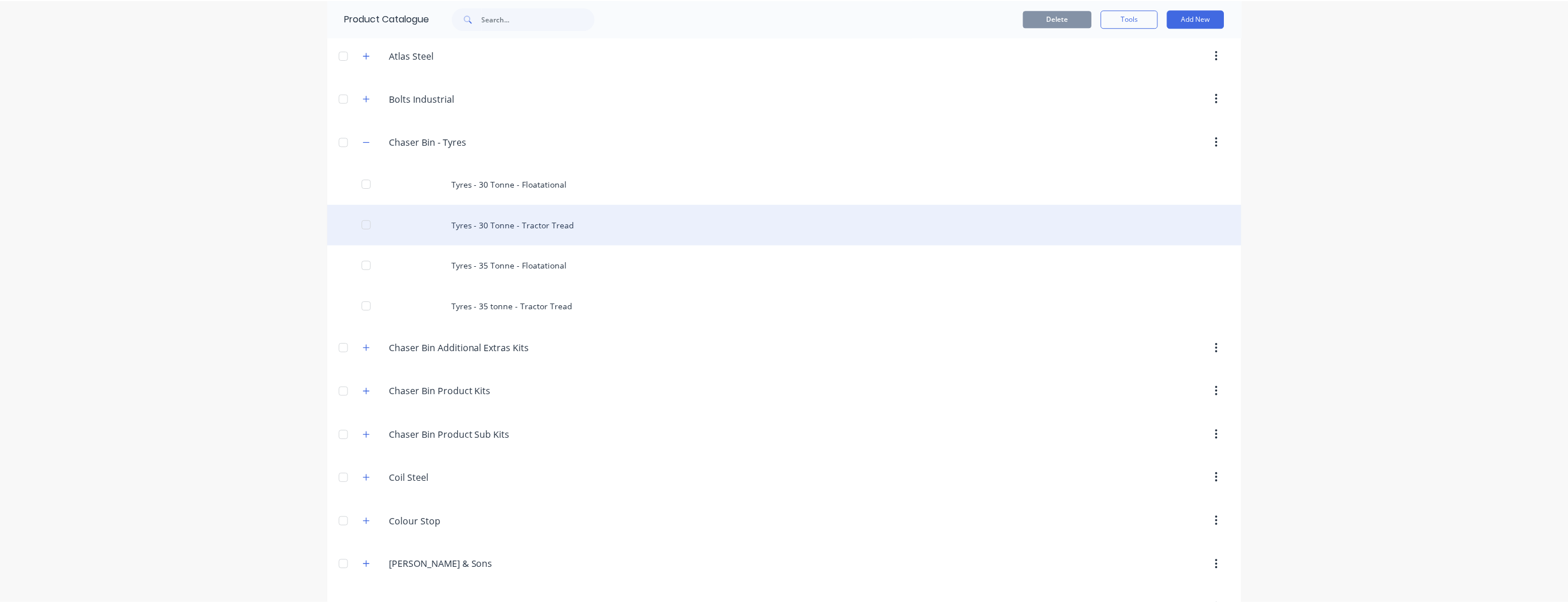
scroll to position [229, 0]
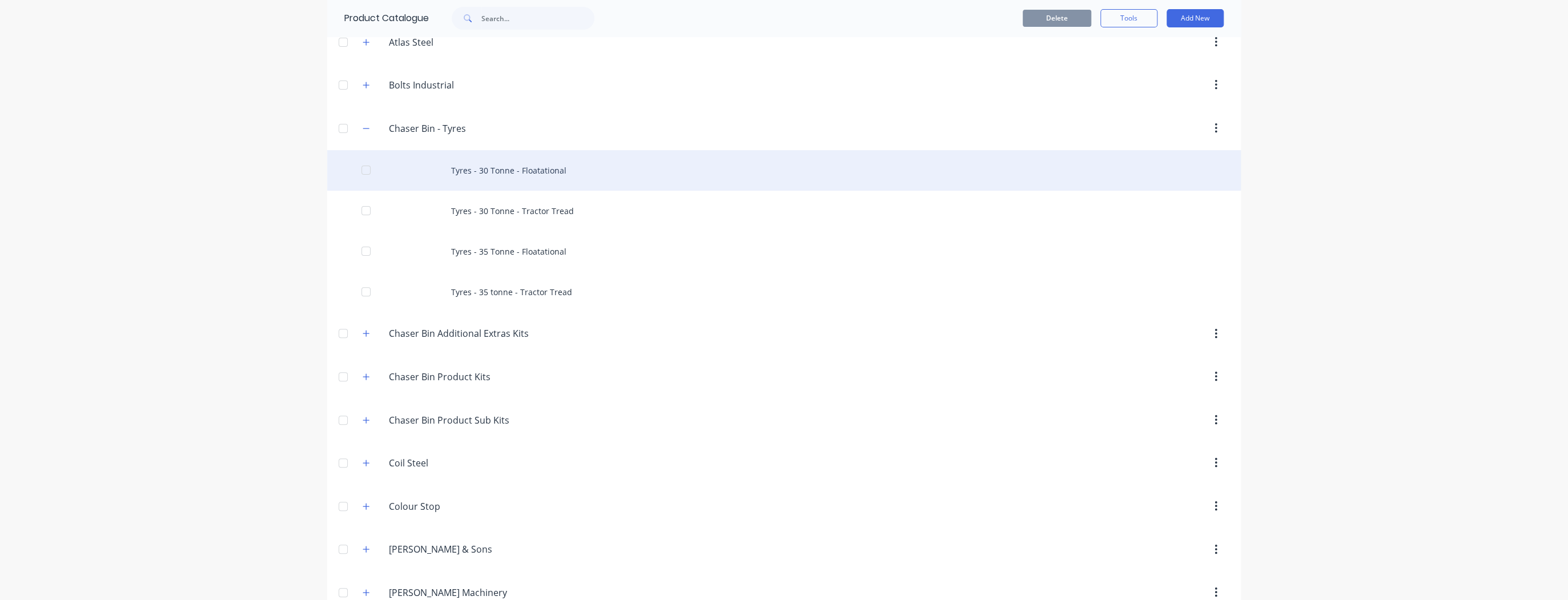
click at [548, 169] on div "Tyres - 30 Tonne - Floatational" at bounding box center [784, 170] width 914 height 41
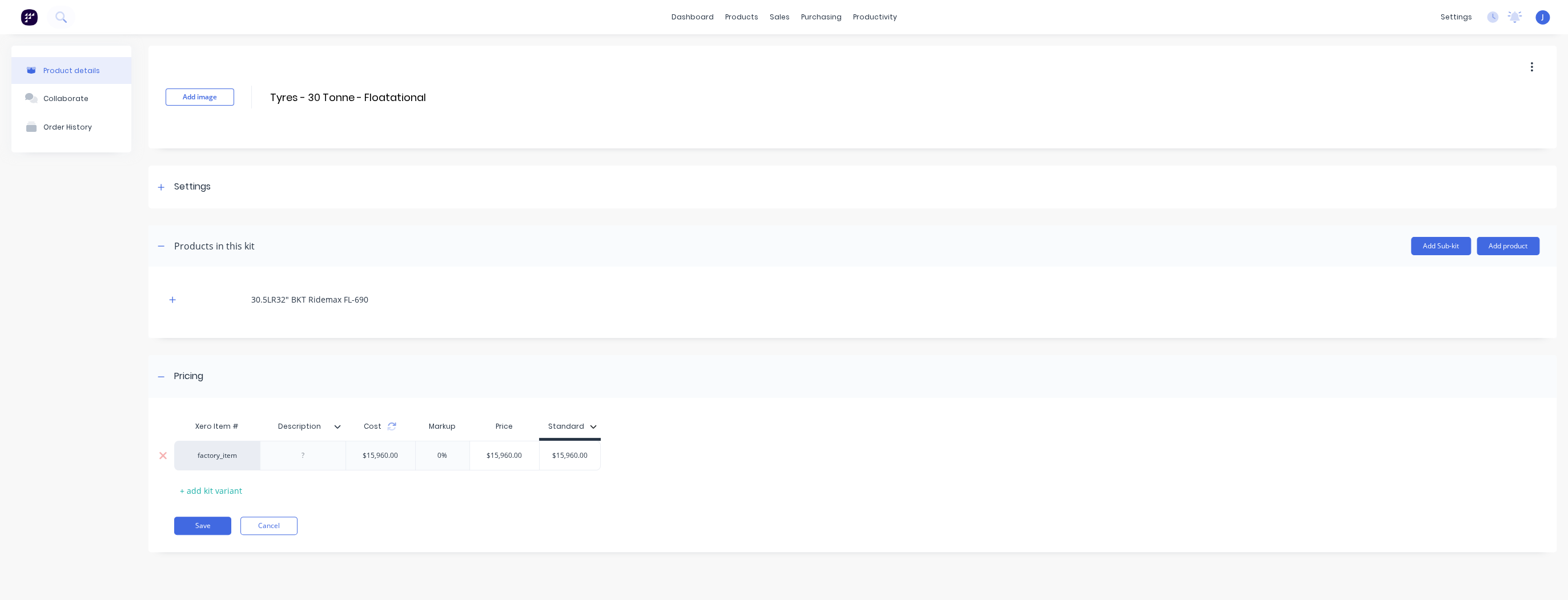
drag, startPoint x: 587, startPoint y: 455, endPoint x: 557, endPoint y: 453, distance: 30.1
click at [557, 453] on input "$15,960.00" at bounding box center [570, 455] width 61 height 10
type input "$16200"
click at [574, 480] on div "Xero Item # Description Cost Markup Price Standard factory_item $15,960.00 0% $…" at bounding box center [845, 457] width 1342 height 85
click at [191, 524] on button "Save" at bounding box center [203, 526] width 57 height 18
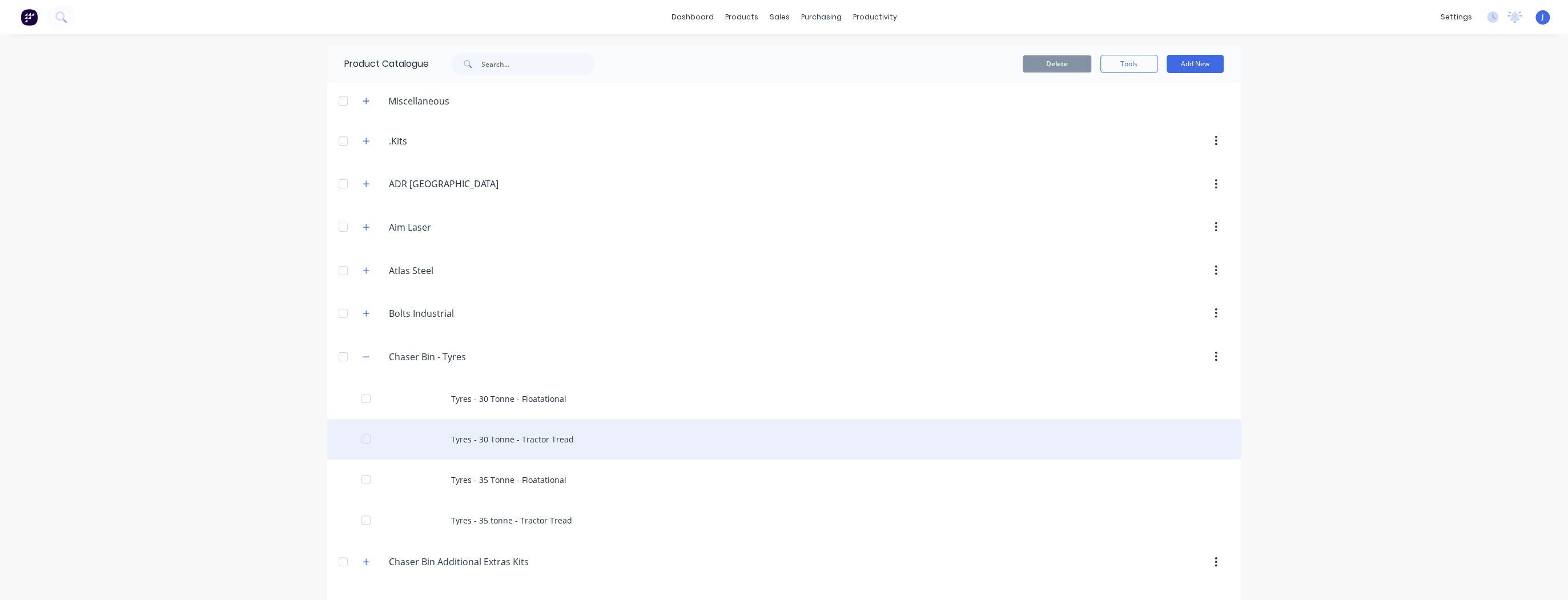
click at [474, 438] on div "Tyres - 30 Tonne - Tractor Tread" at bounding box center [784, 439] width 914 height 41
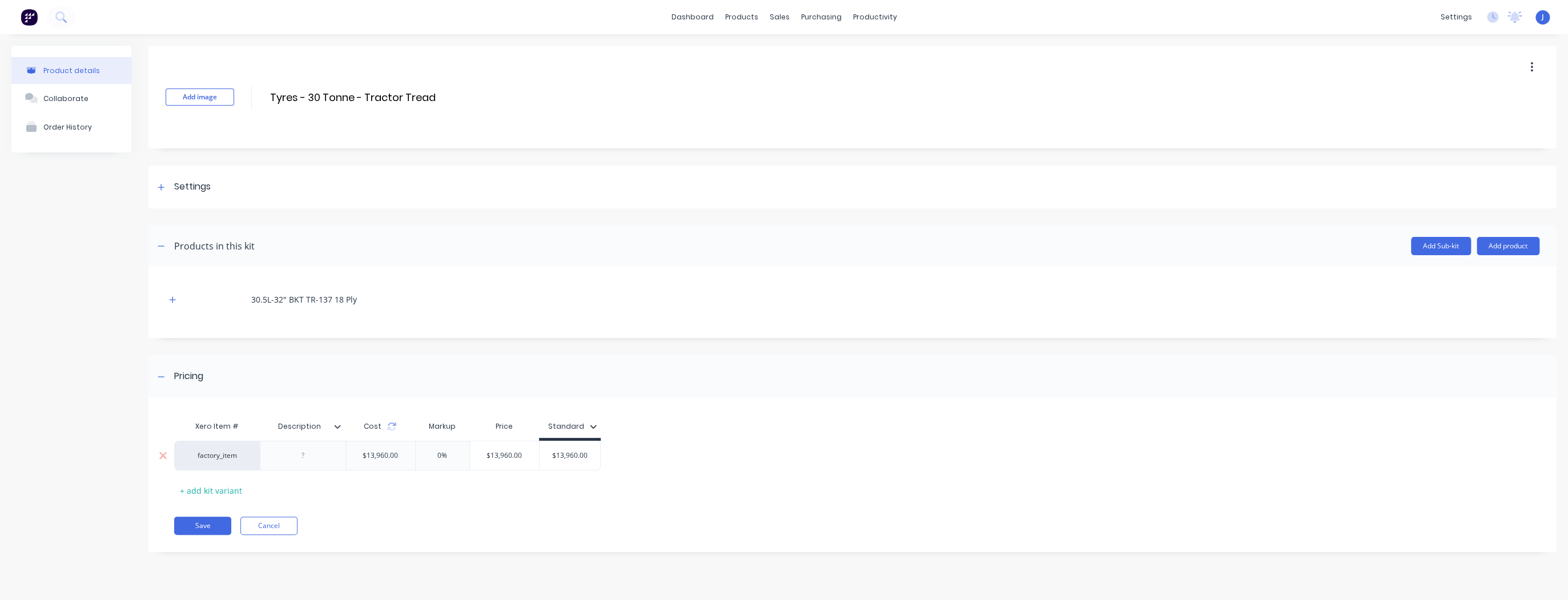
drag, startPoint x: 569, startPoint y: 456, endPoint x: 556, endPoint y: 456, distance: 13.0
click at [556, 456] on input "$13,960.00" at bounding box center [570, 455] width 61 height 10
click at [469, 500] on div "Xero Item # Description Cost Markup Price Standard factory_item $13,960.00 0% $…" at bounding box center [852, 481] width 1408 height 143
drag, startPoint x: 587, startPoint y: 455, endPoint x: 556, endPoint y: 456, distance: 31.0
click at [556, 456] on input "$13,960.00" at bounding box center [570, 455] width 61 height 10
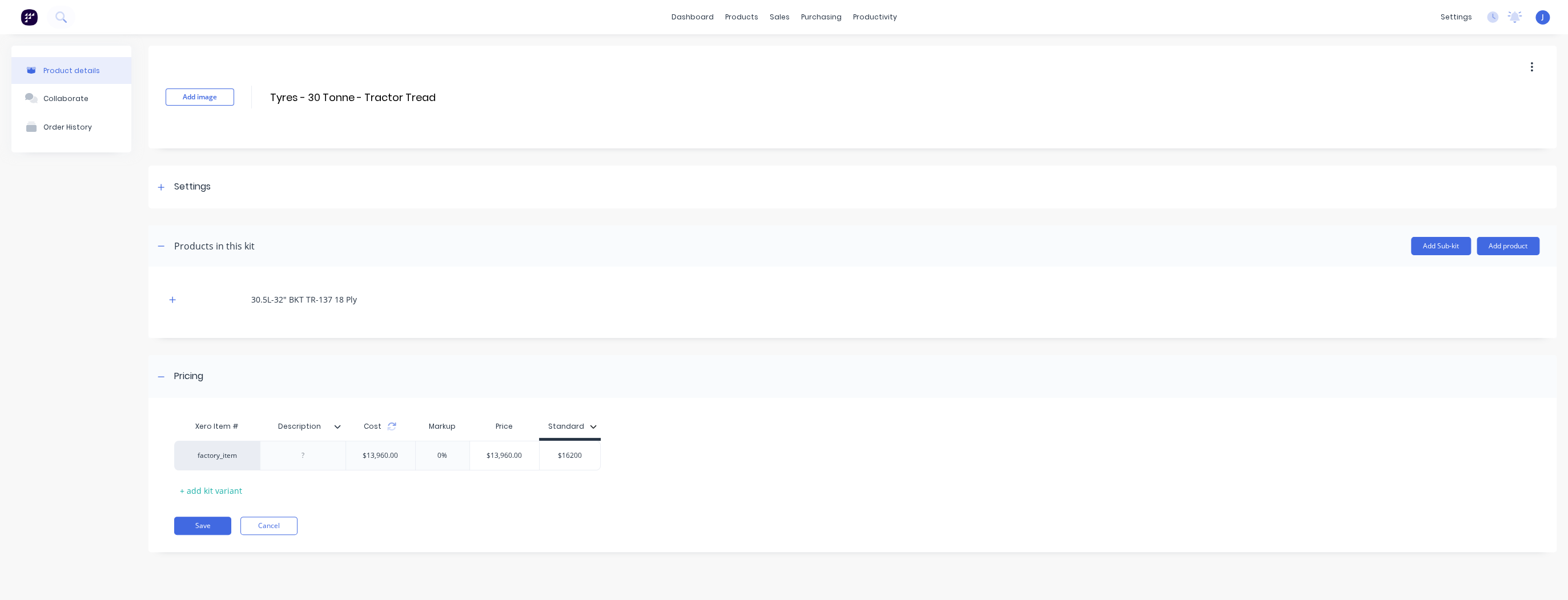
type input "$16200"
click at [571, 509] on div "Xero Item # Description Cost Markup Price Standard factory_item $13,960.00 0% $…" at bounding box center [852, 481] width 1408 height 143
click at [214, 525] on button "Save" at bounding box center [203, 526] width 57 height 18
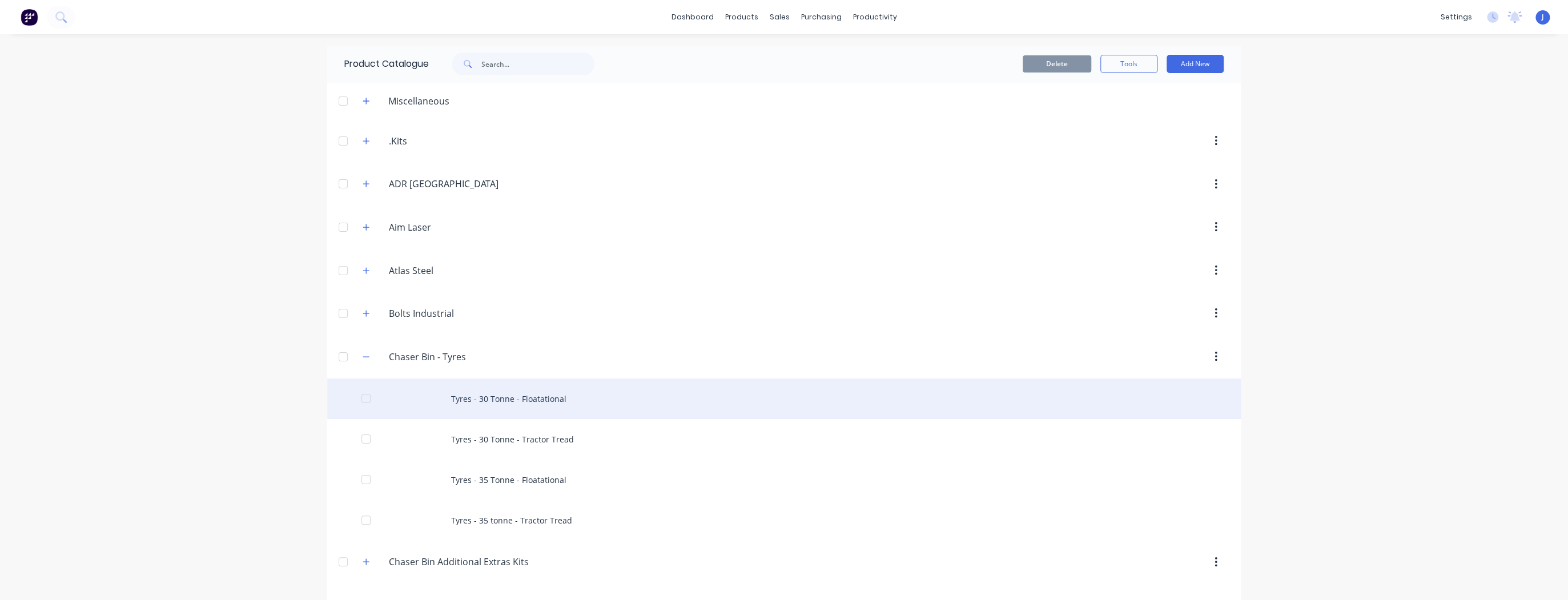
click at [480, 397] on div "Tyres - 30 Tonne - Floatational" at bounding box center [784, 399] width 914 height 41
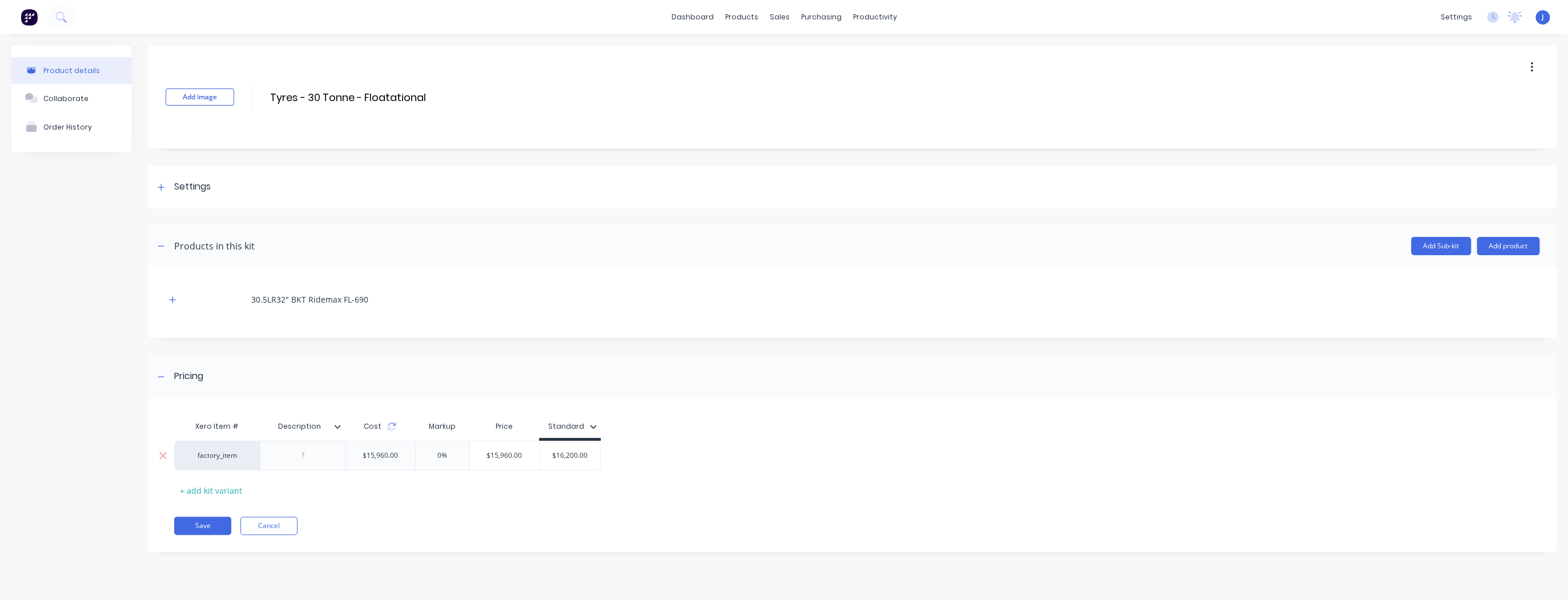
drag, startPoint x: 592, startPoint y: 456, endPoint x: 558, endPoint y: 456, distance: 34.0
click at [558, 456] on input "$16,200.00" at bounding box center [570, 455] width 61 height 10
type input "$18360"
click at [508, 484] on div "Xero Item # Description Cost Markup Price Standard factory_item $15,960.00 0% $…" at bounding box center [845, 457] width 1342 height 85
click at [206, 521] on button "Save" at bounding box center [203, 526] width 57 height 18
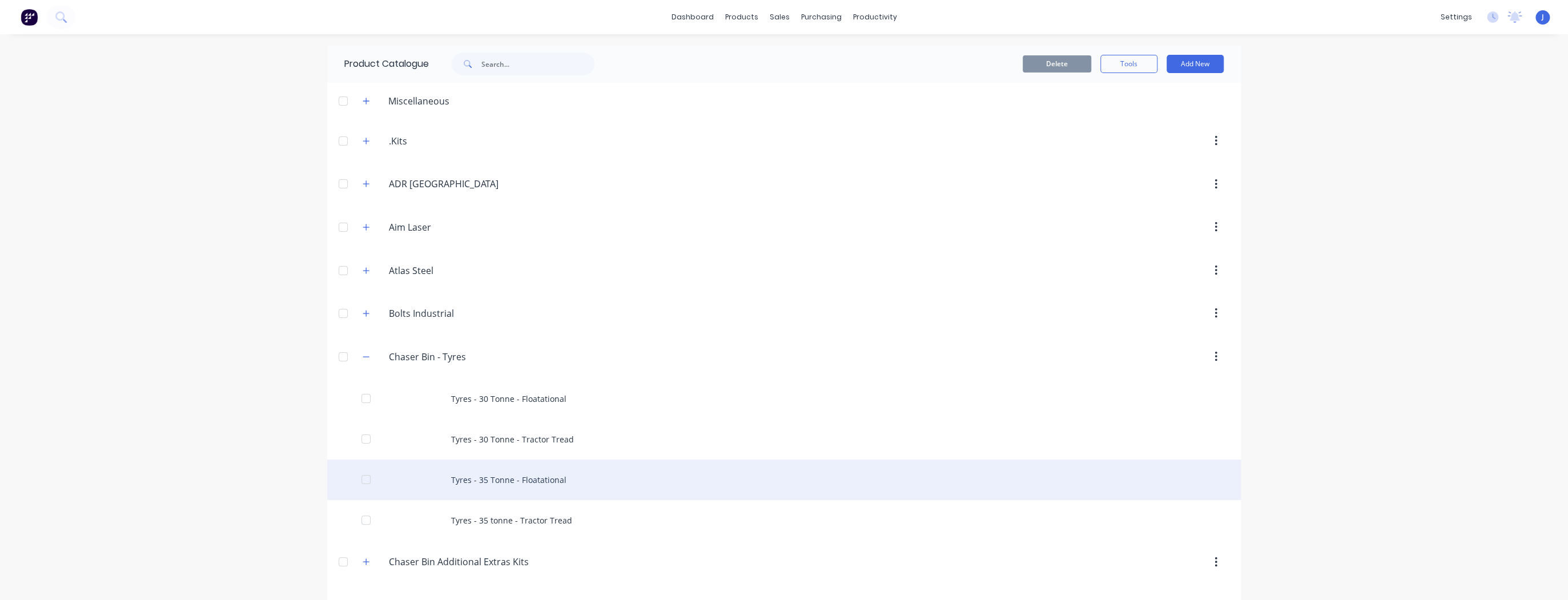
click at [478, 482] on div "Tyres - 35 Tonne - Floatational" at bounding box center [784, 480] width 914 height 41
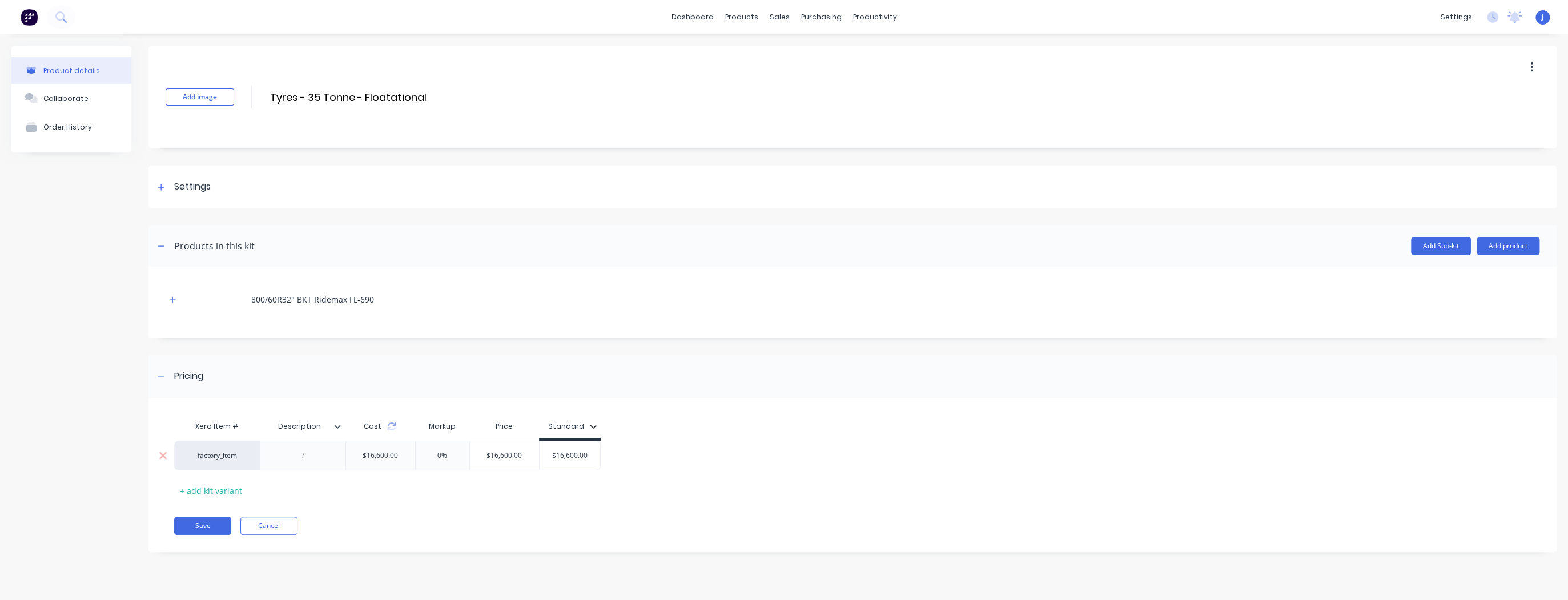
drag, startPoint x: 571, startPoint y: 455, endPoint x: 556, endPoint y: 455, distance: 15.0
click at [556, 455] on input "$16,600.00" at bounding box center [570, 455] width 61 height 10
type input "$19080"
click at [575, 495] on div "Xero Item # Description Cost Markup Price Standard factory_item $16,600.00 0% $…" at bounding box center [845, 457] width 1342 height 85
click at [193, 522] on button "Save" at bounding box center [203, 526] width 57 height 18
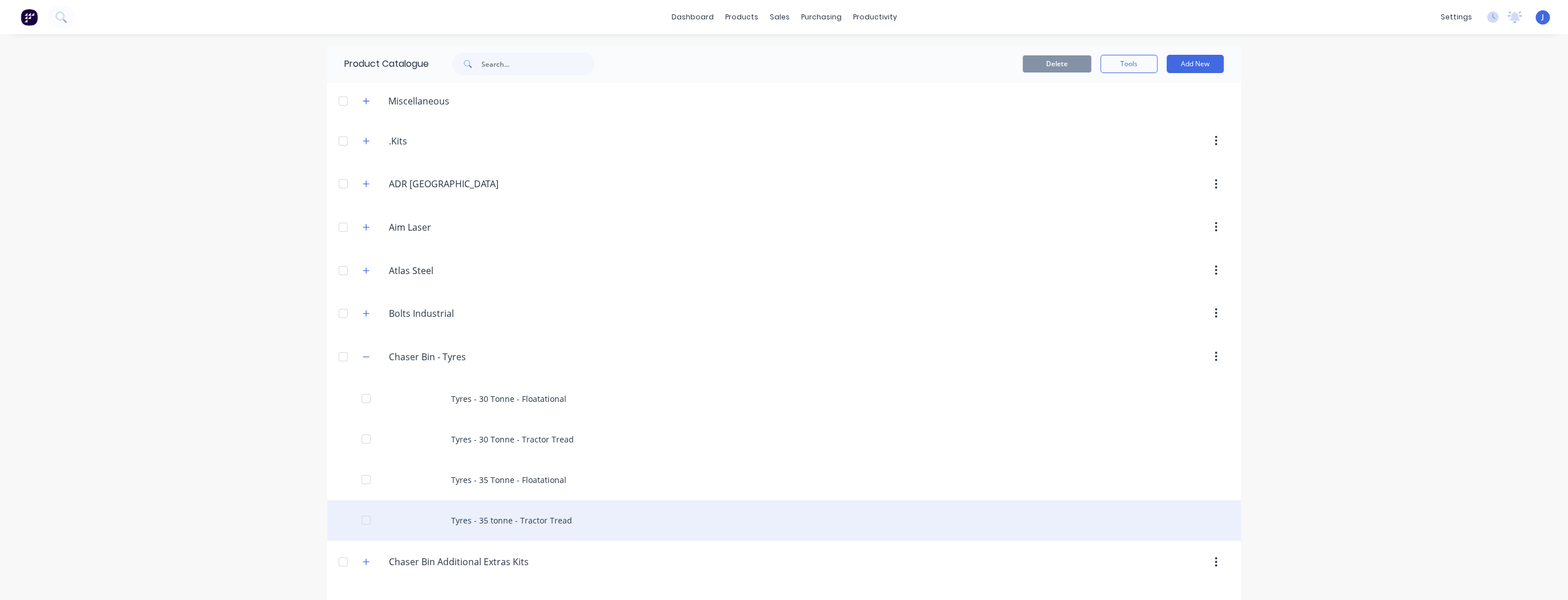
click at [541, 516] on div "Tyres - 35 tonne - Tractor Tread" at bounding box center [784, 520] width 914 height 41
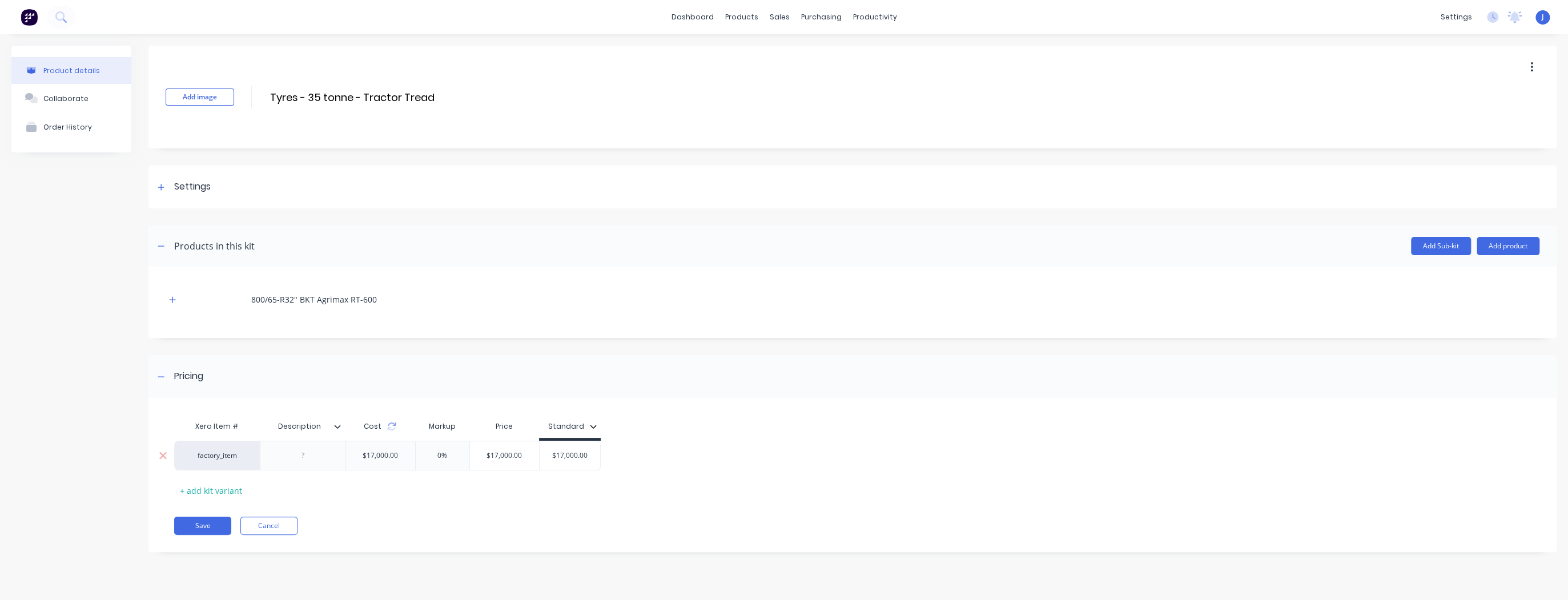
drag, startPoint x: 592, startPoint y: 456, endPoint x: 558, endPoint y: 456, distance: 34.0
click at [558, 456] on input "$17,000.00" at bounding box center [570, 455] width 61 height 10
type input "$19520"
click at [564, 489] on div "Xero Item # Description Cost Markup Price Standard factory_item $17,000.00 0% $…" at bounding box center [845, 457] width 1342 height 85
click at [210, 523] on button "Save" at bounding box center [203, 526] width 57 height 18
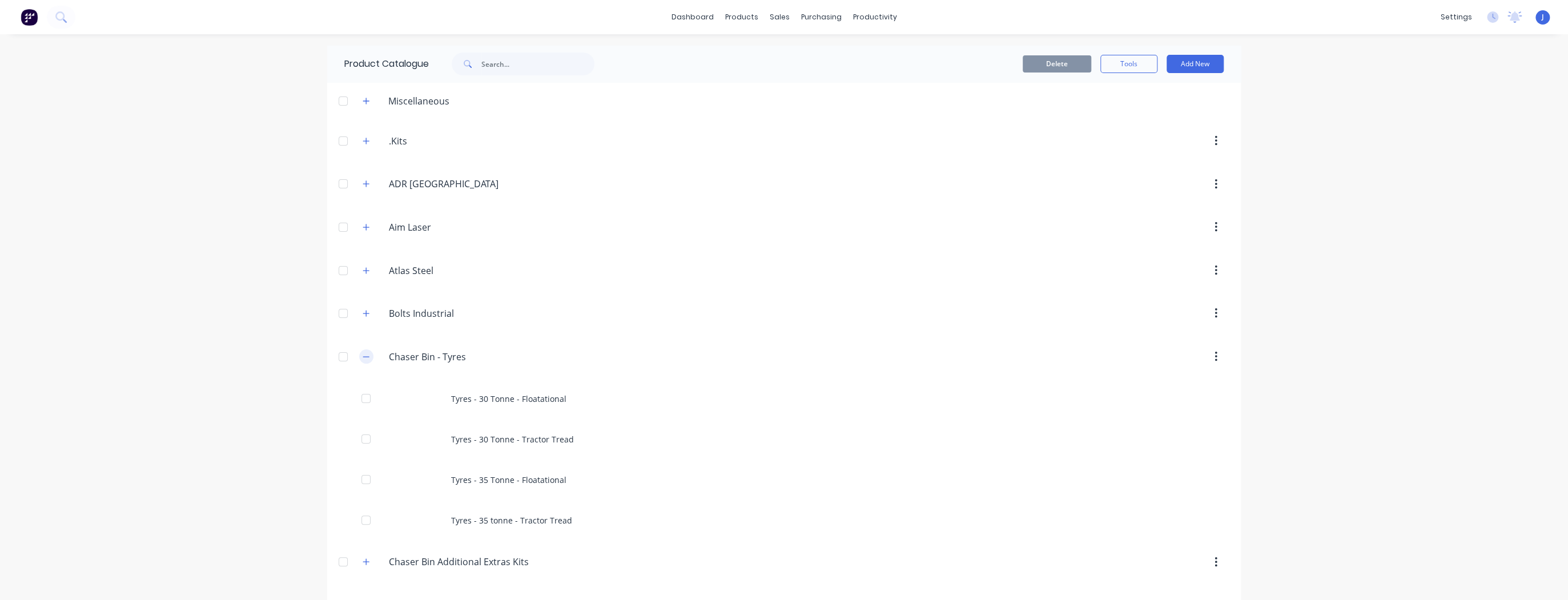
click at [365, 357] on icon "button" at bounding box center [366, 357] width 7 height 8
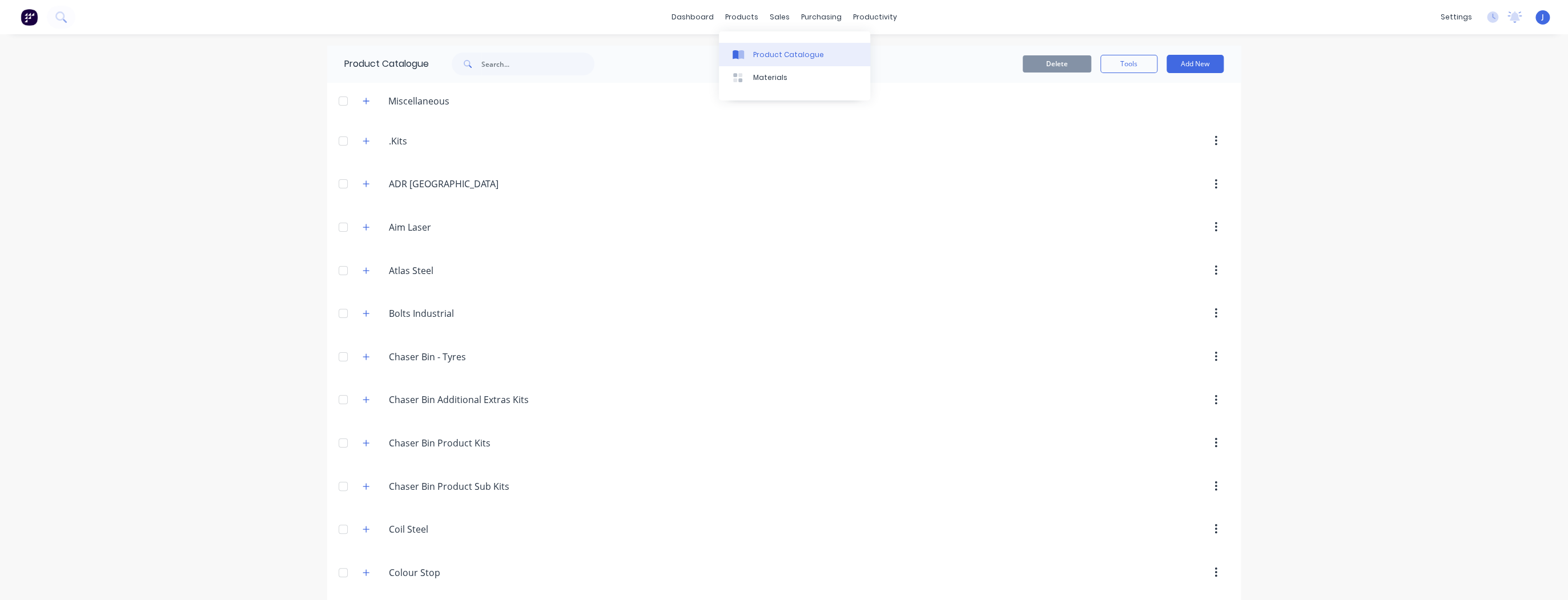
click at [759, 53] on div "Product Catalogue" at bounding box center [788, 55] width 71 height 10
click at [779, 17] on div "sales" at bounding box center [780, 17] width 32 height 17
click at [772, 19] on div "sales" at bounding box center [780, 17] width 32 height 17
click at [798, 53] on div "Sales Orders" at bounding box center [818, 55] width 47 height 10
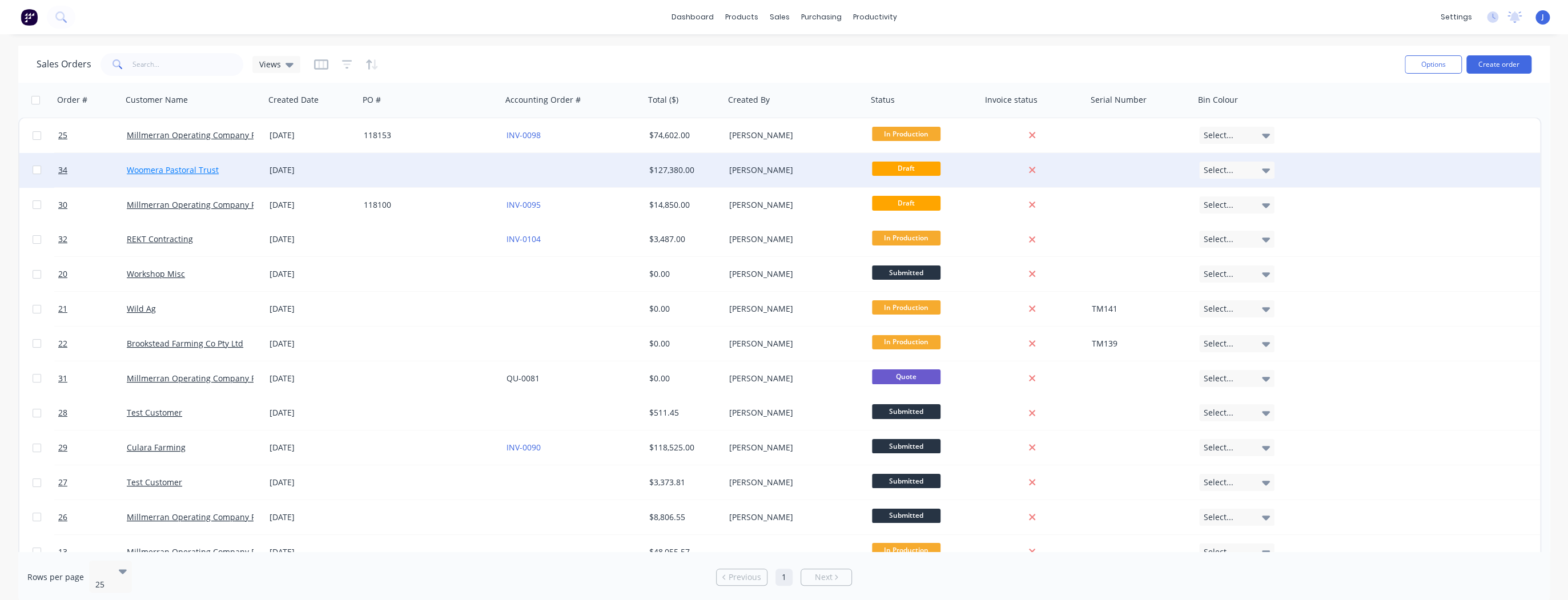
click at [194, 170] on link "Woomera Pastoral Trust" at bounding box center [172, 170] width 92 height 11
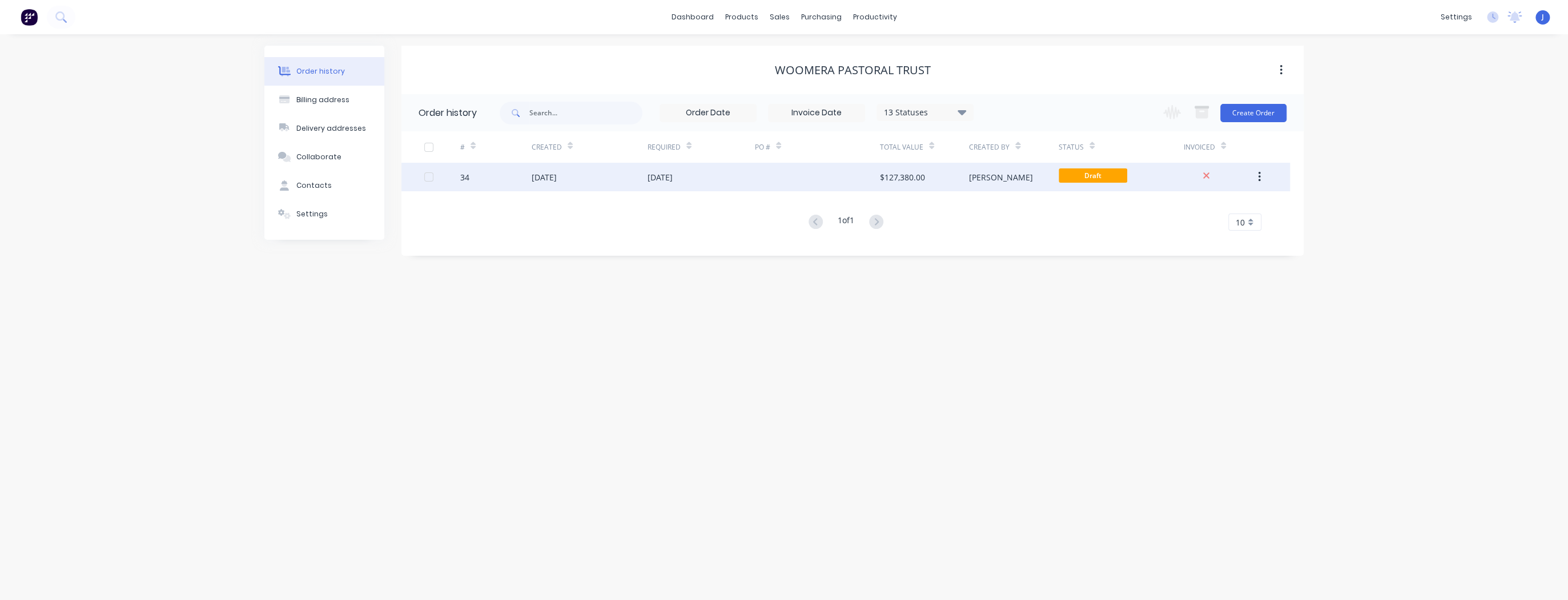
click at [752, 187] on div "[DATE]" at bounding box center [701, 176] width 107 height 29
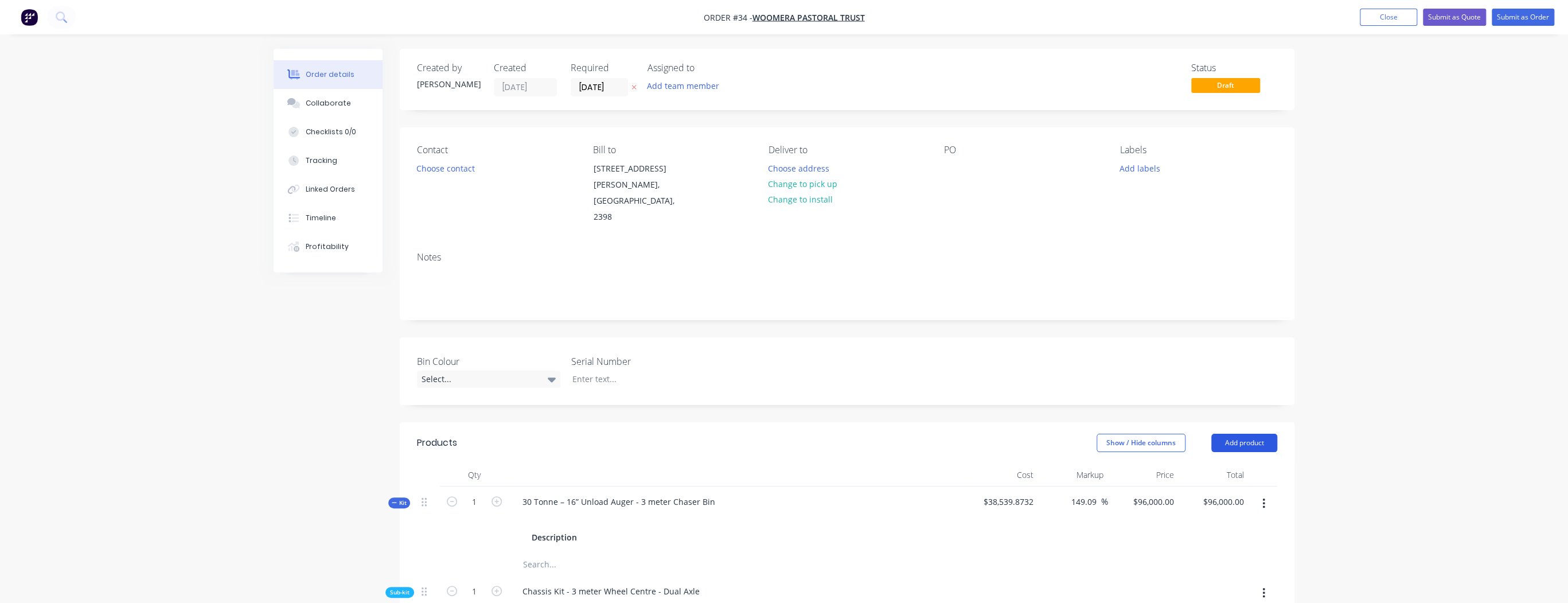
click at [1232, 434] on button "Add product" at bounding box center [1244, 443] width 66 height 18
click at [1207, 464] on div "Product catalogue" at bounding box center [1223, 472] width 88 height 17
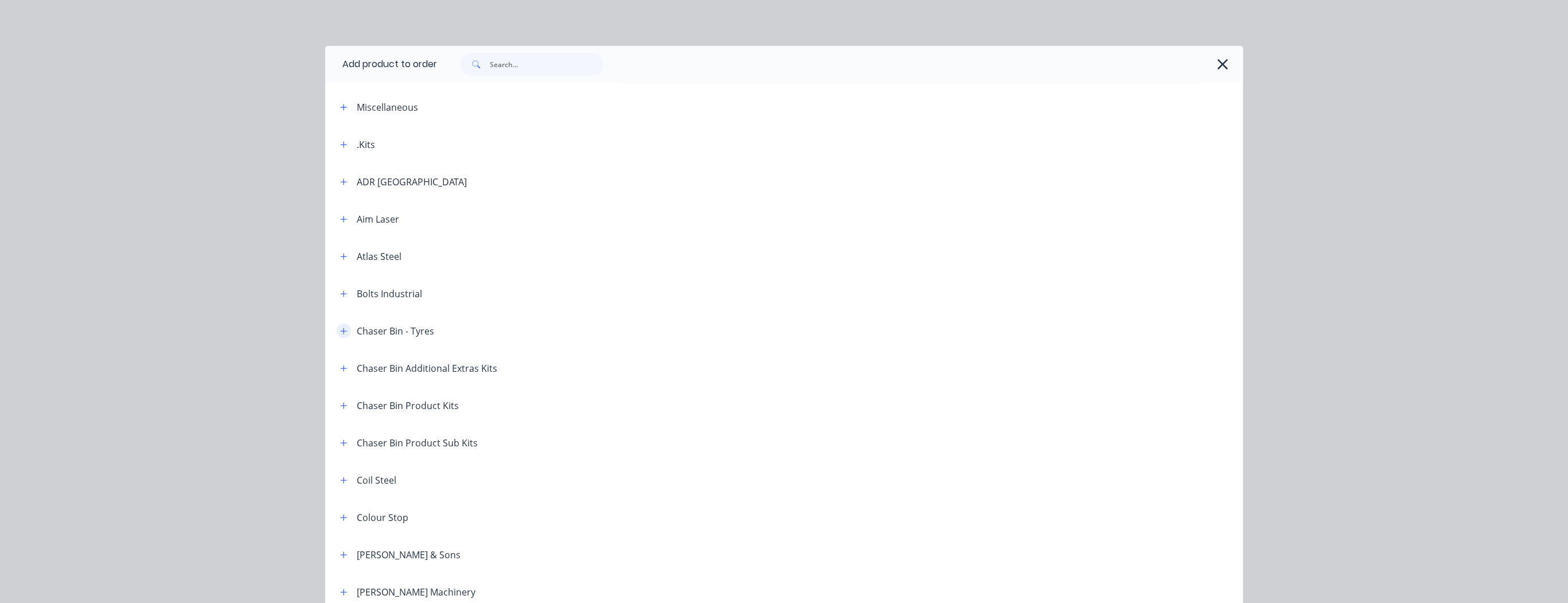
click at [340, 334] on icon "button" at bounding box center [343, 331] width 7 height 8
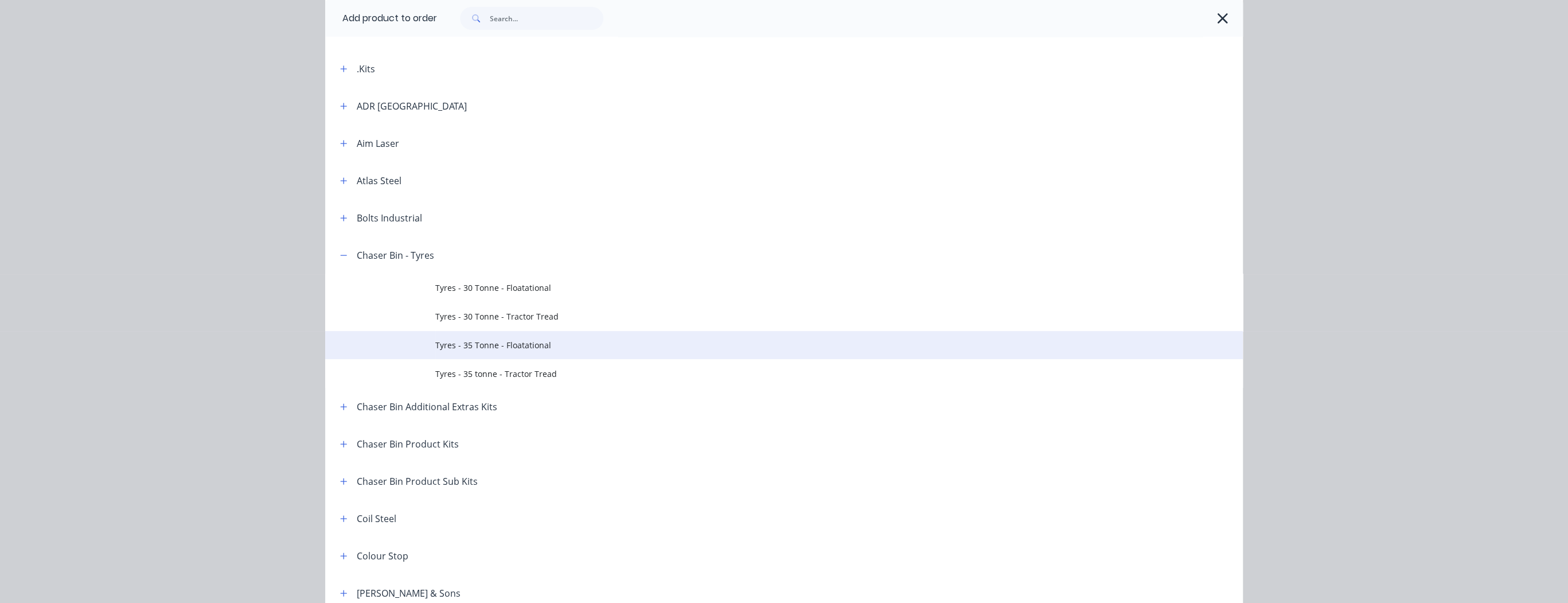
scroll to position [92, 0]
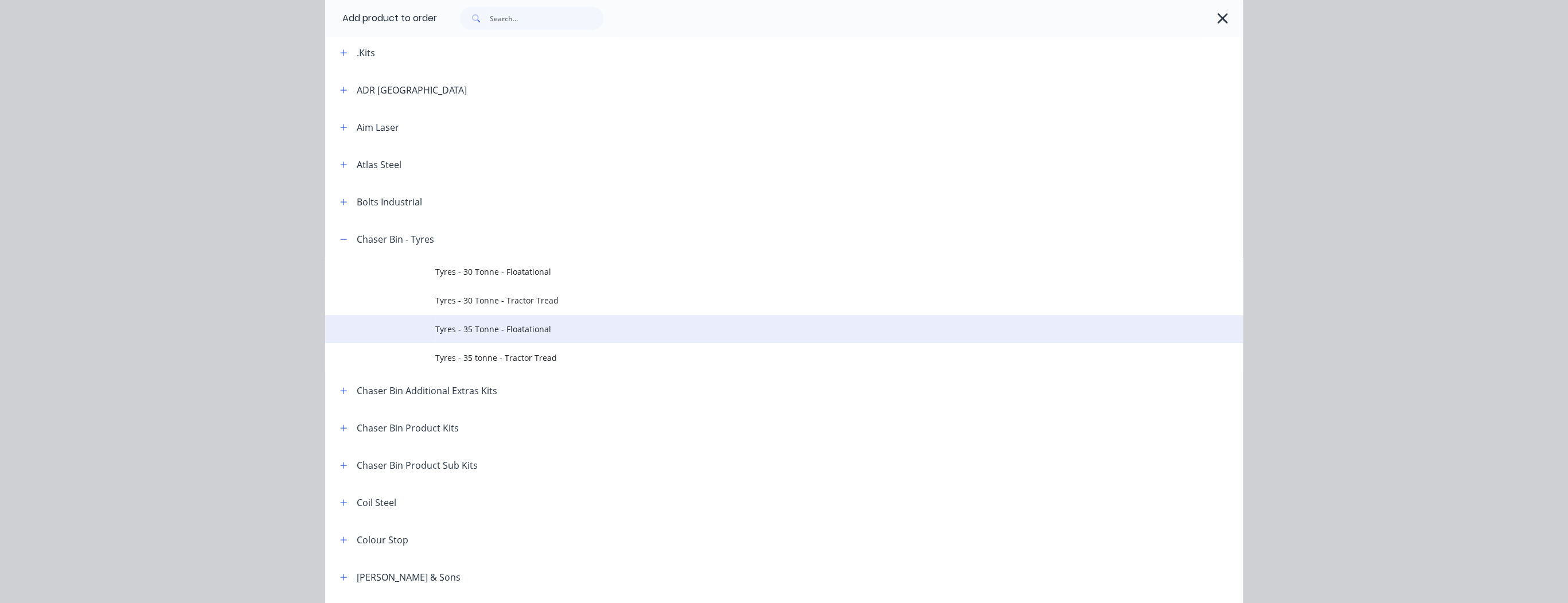
click at [477, 330] on span "Tyres - 35 Tonne - Floatational" at bounding box center [758, 329] width 646 height 12
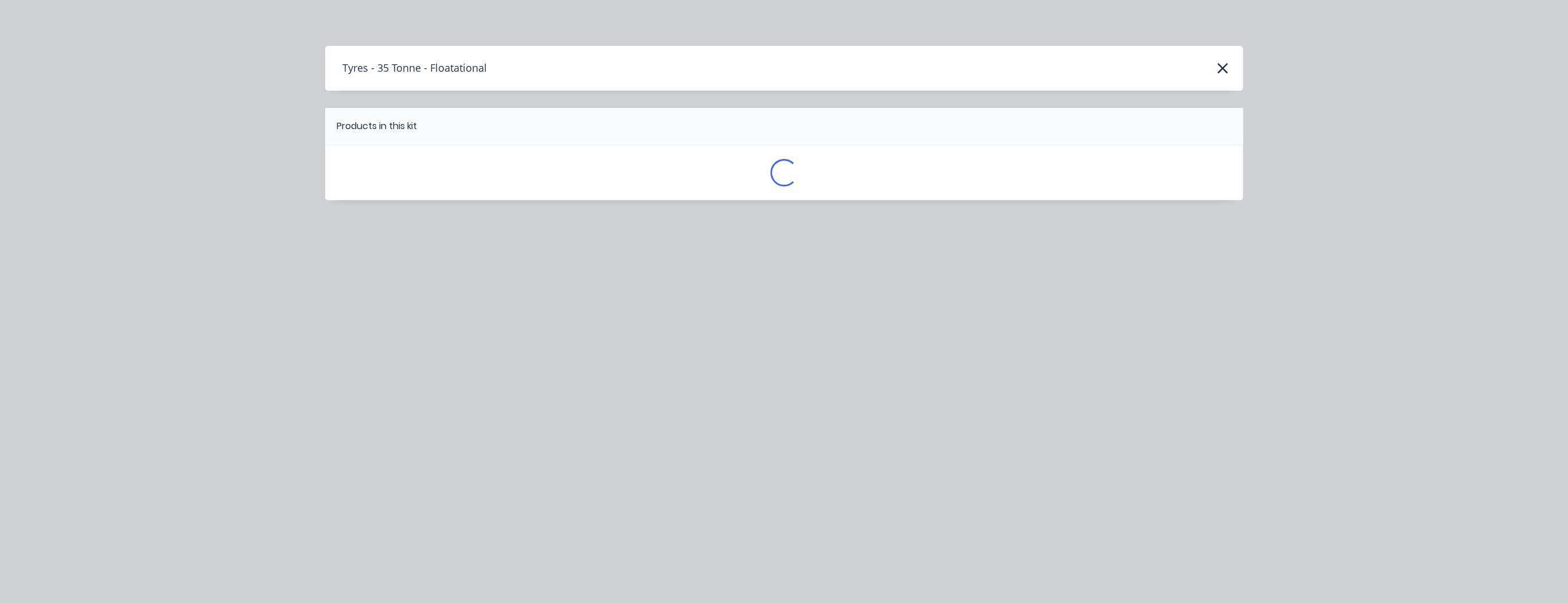
scroll to position [0, 0]
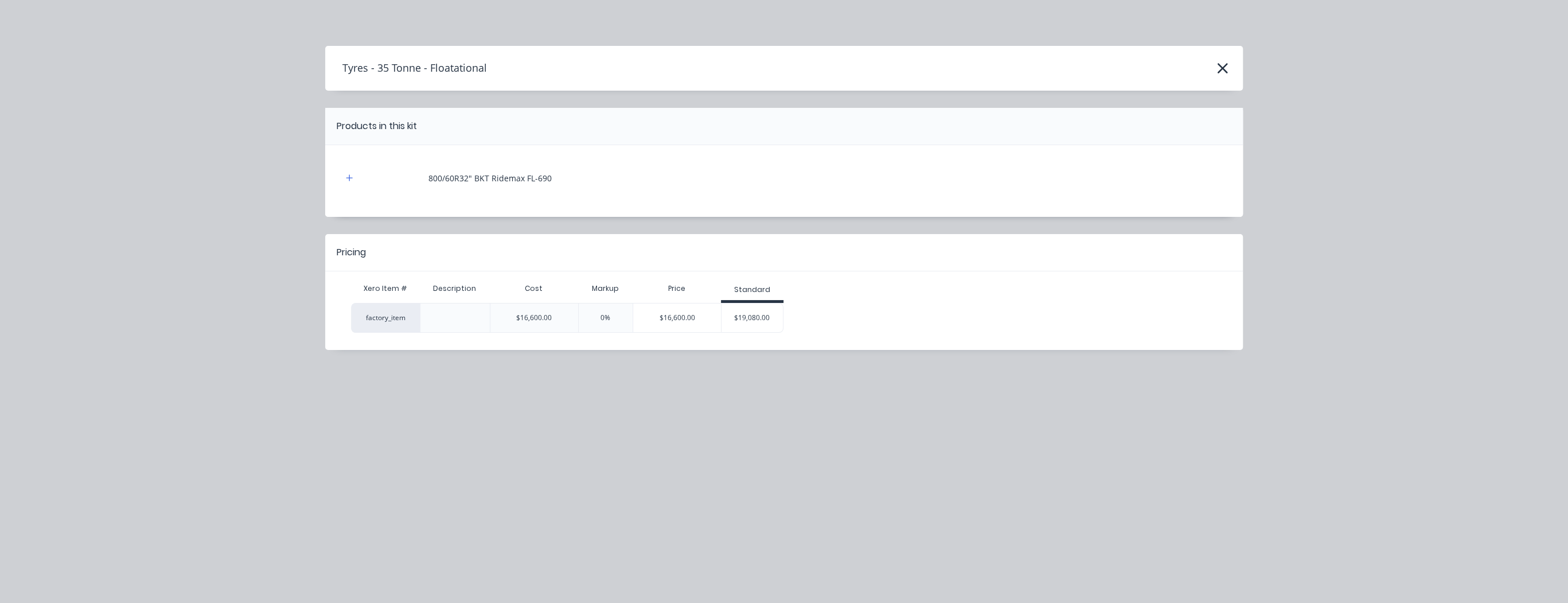
click at [769, 314] on div "$19,080.00" at bounding box center [752, 317] width 61 height 29
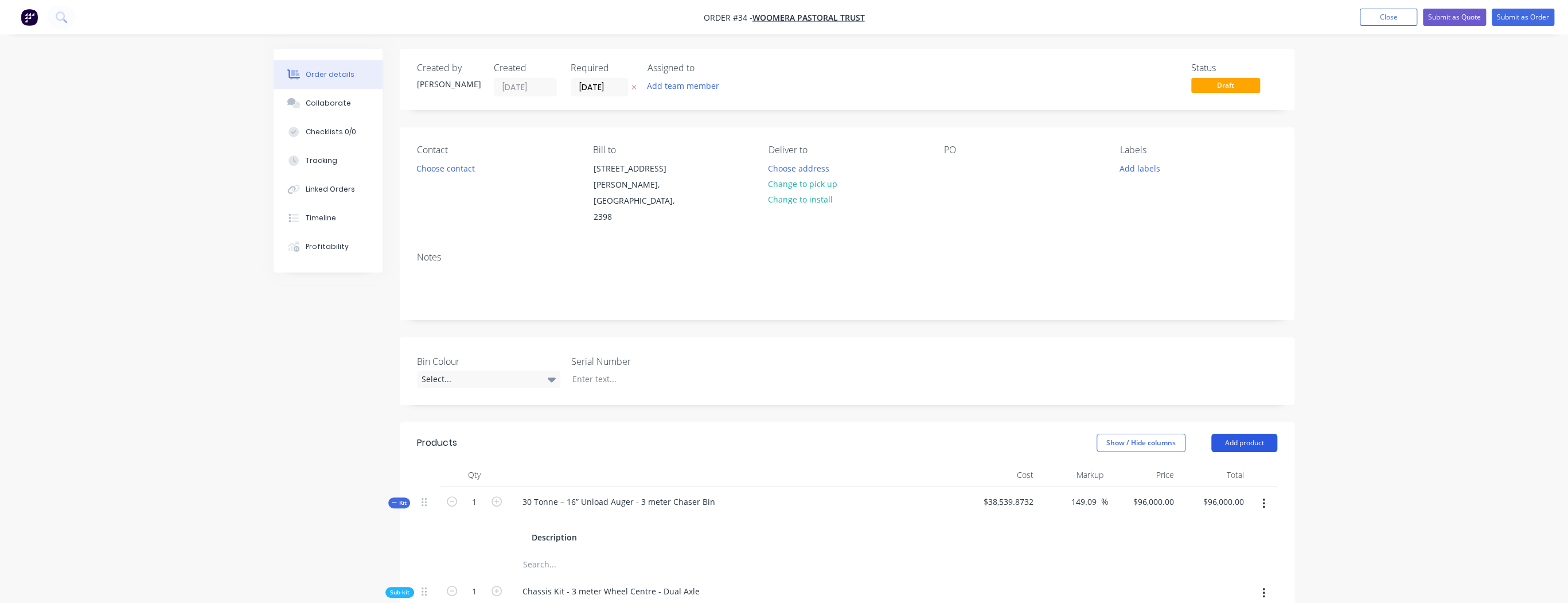
click at [1255, 434] on button "Add product" at bounding box center [1244, 443] width 66 height 18
click at [509, 434] on div "Products" at bounding box center [508, 443] width 183 height 18
click at [485, 434] on div "Products" at bounding box center [508, 443] width 183 height 18
click at [581, 434] on div "Products" at bounding box center [508, 443] width 183 height 18
click at [602, 434] on div "Show / Hide columns Add product" at bounding box center [938, 443] width 677 height 18
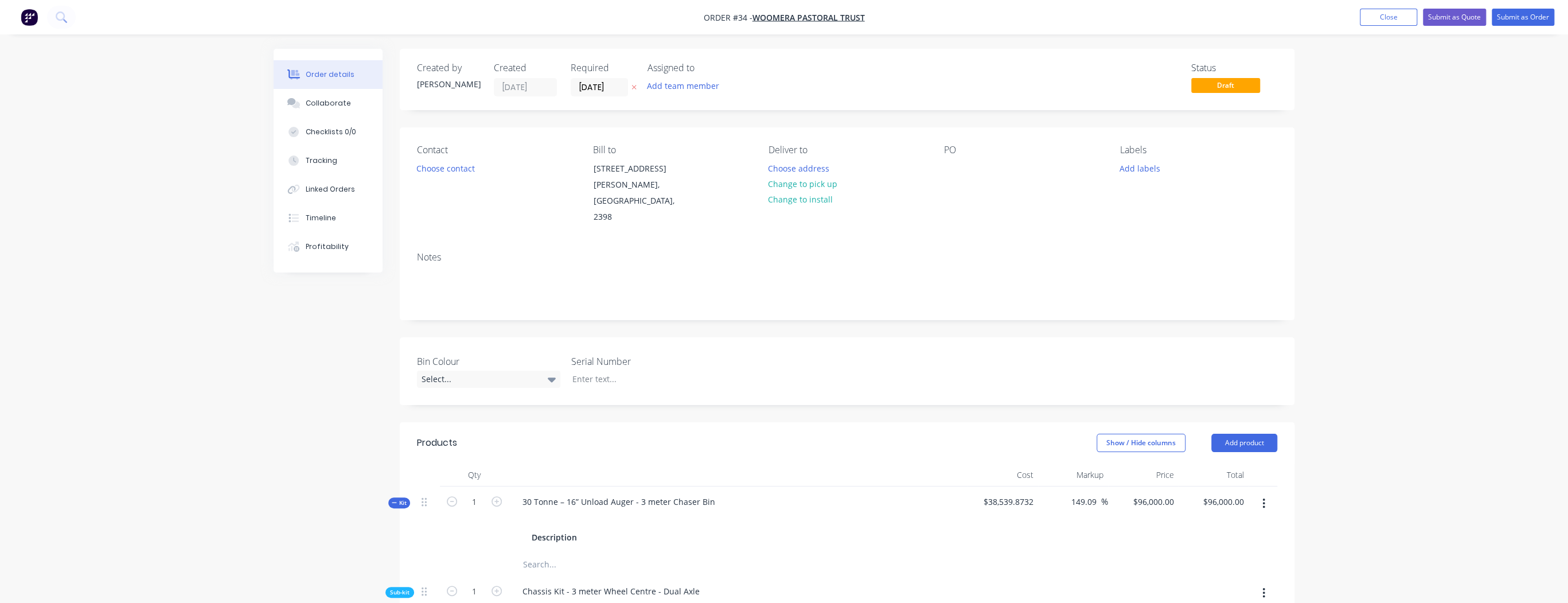
click at [482, 422] on header "Products Show / Hide columns Add product" at bounding box center [847, 443] width 894 height 42
click at [608, 434] on div "Show / Hide columns Add product" at bounding box center [938, 443] width 677 height 18
click at [434, 436] on div "Products" at bounding box center [437, 443] width 40 height 14
click at [431, 436] on div "Products" at bounding box center [437, 443] width 40 height 14
drag, startPoint x: 452, startPoint y: 428, endPoint x: 403, endPoint y: 426, distance: 49.0
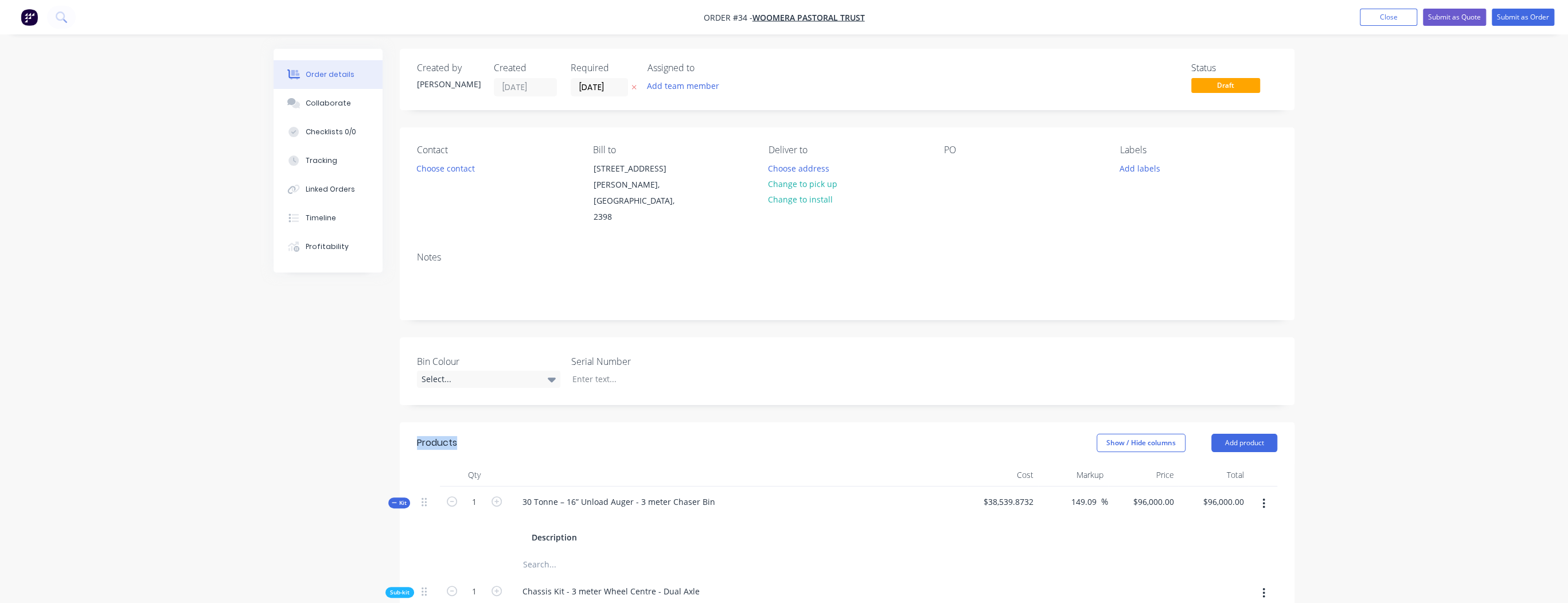
click at [405, 427] on header "Products Show / Hide columns Add product" at bounding box center [847, 443] width 894 height 42
click at [585, 464] on div at bounding box center [738, 475] width 458 height 23
click at [548, 373] on icon at bounding box center [551, 379] width 8 height 13
click at [525, 409] on button "[PERSON_NAME] Deere Green" at bounding box center [502, 410] width 172 height 23
click at [584, 371] on div at bounding box center [635, 379] width 144 height 17
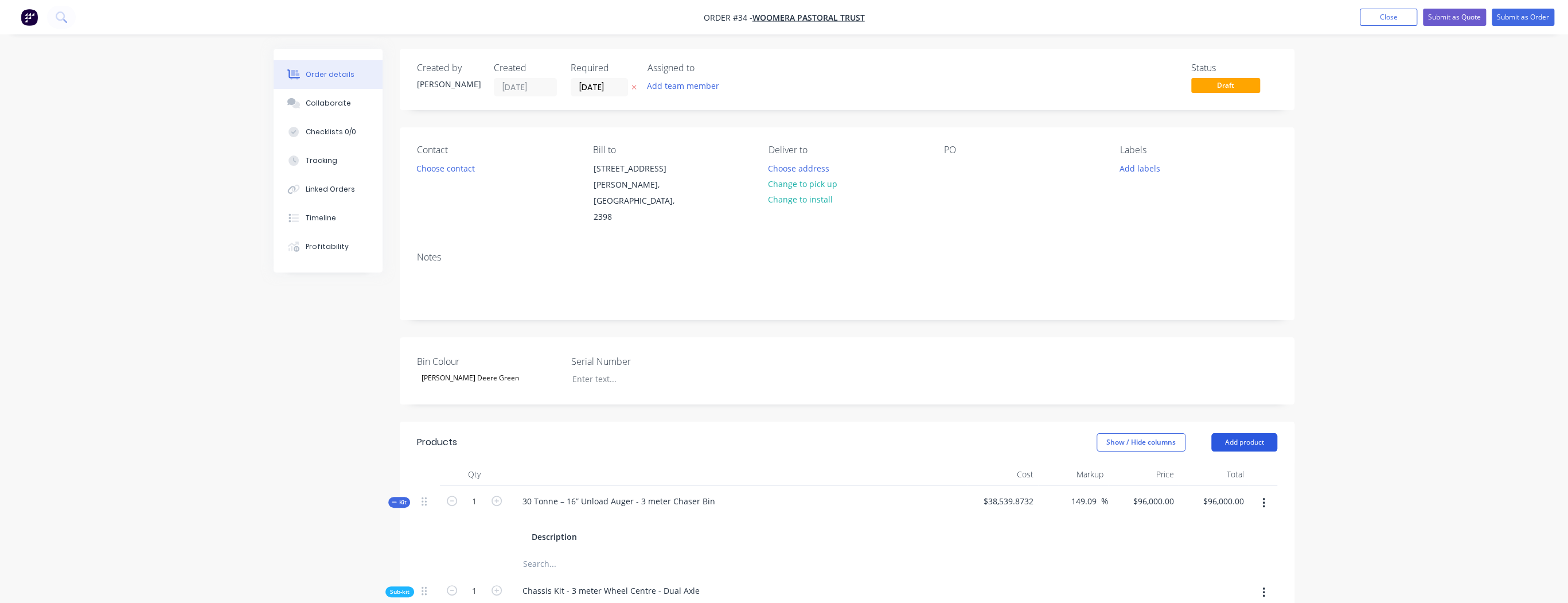
click at [1253, 433] on button "Add product" at bounding box center [1244, 442] width 66 height 18
click at [1244, 463] on div "Product catalogue" at bounding box center [1223, 471] width 88 height 17
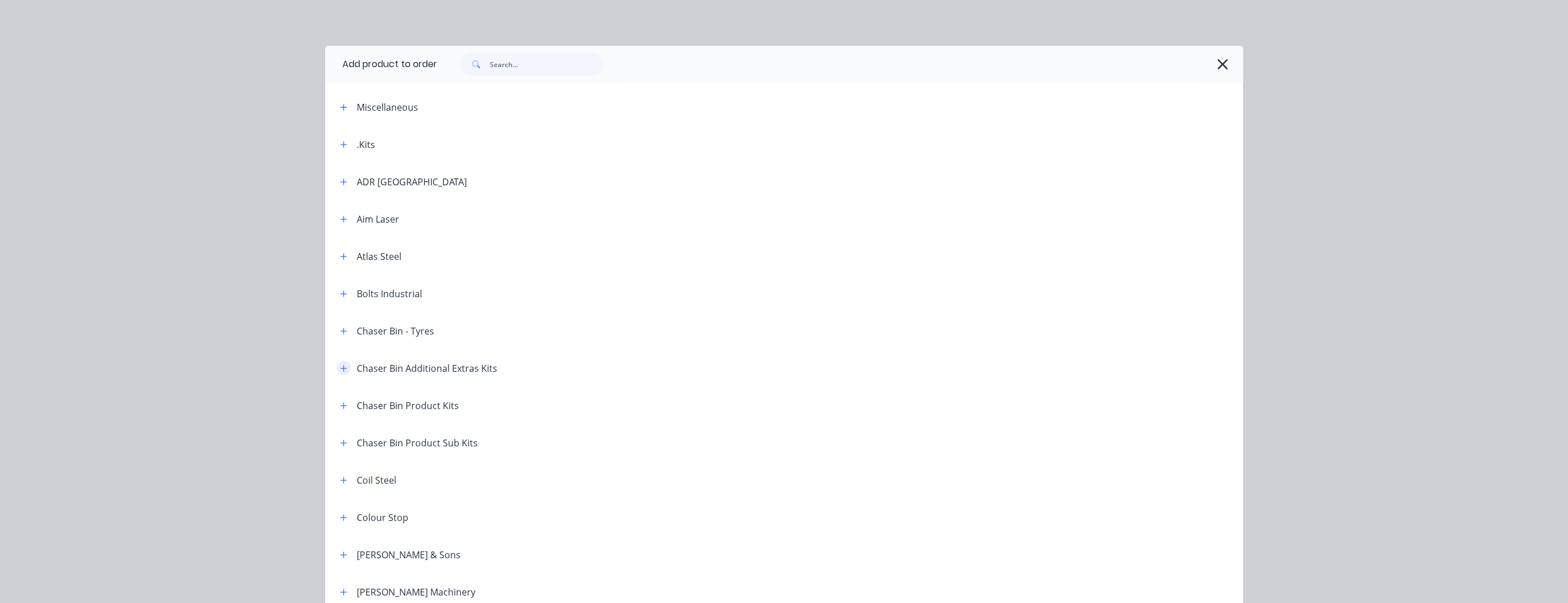
click at [344, 368] on button "button" at bounding box center [344, 368] width 14 height 14
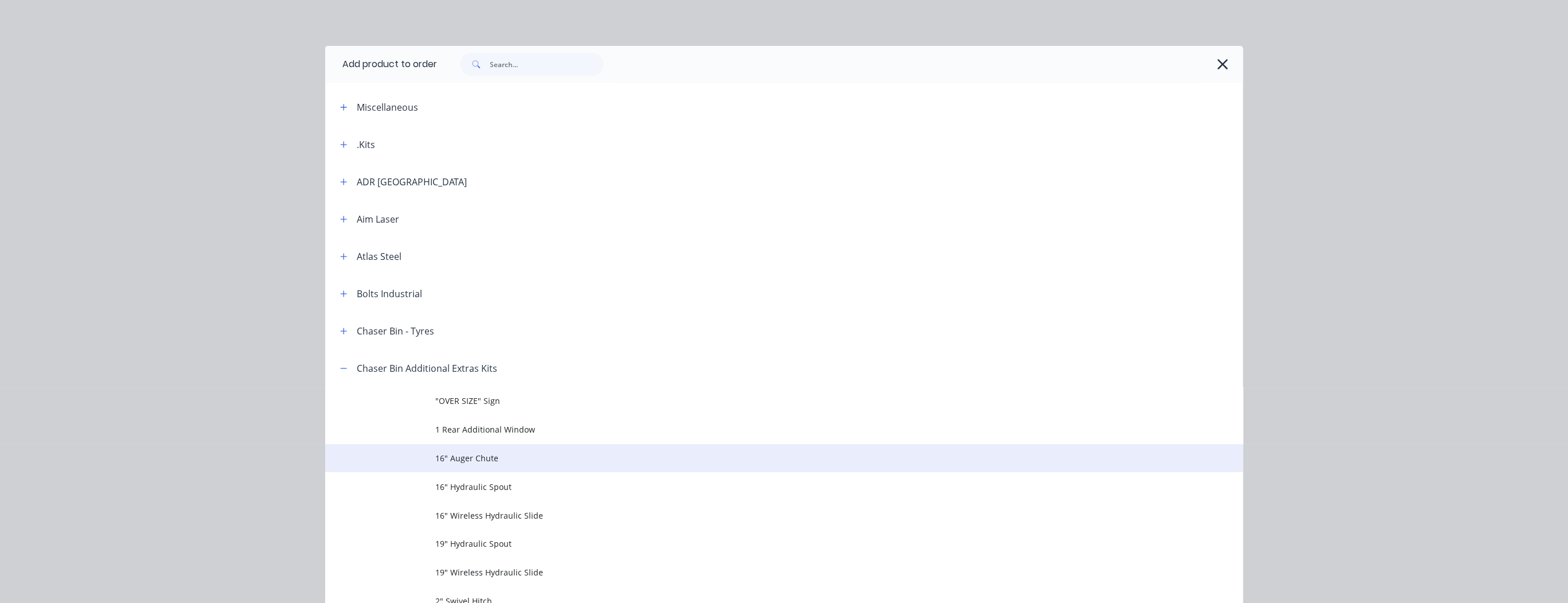
click at [475, 457] on span "16" Auger Chute" at bounding box center [758, 458] width 646 height 12
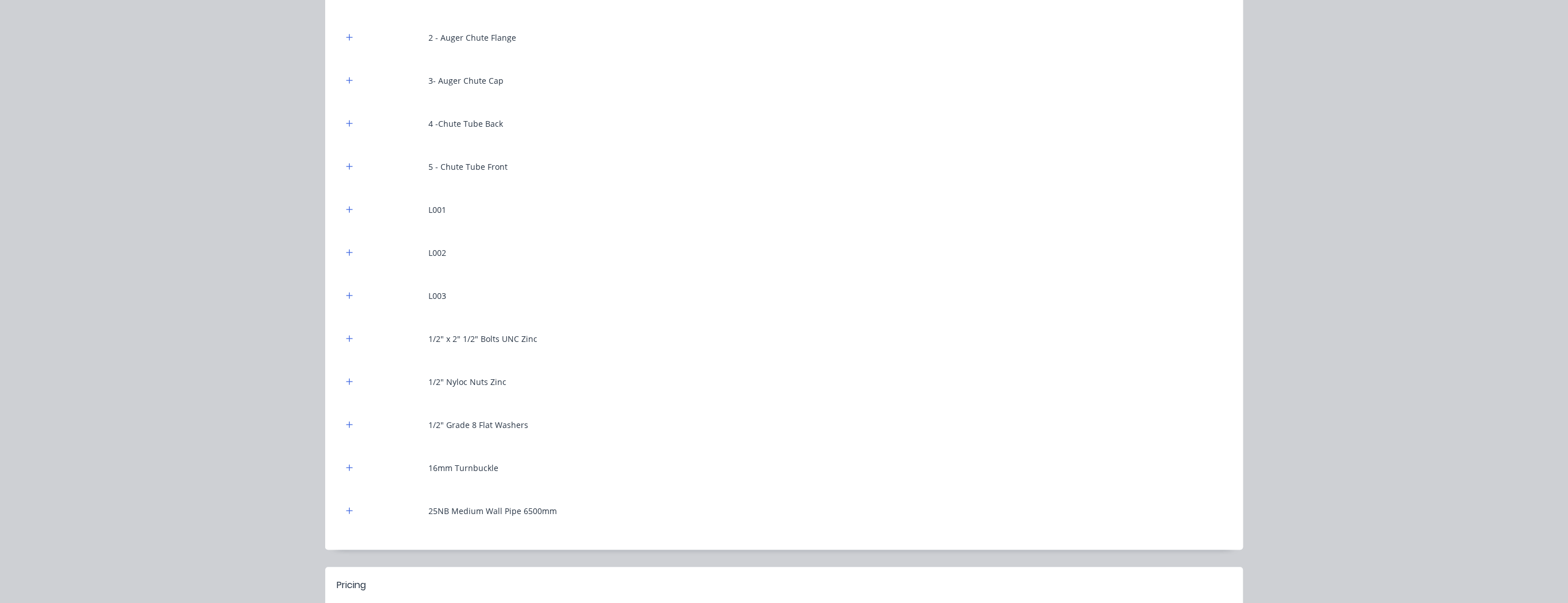
scroll to position [313, 0]
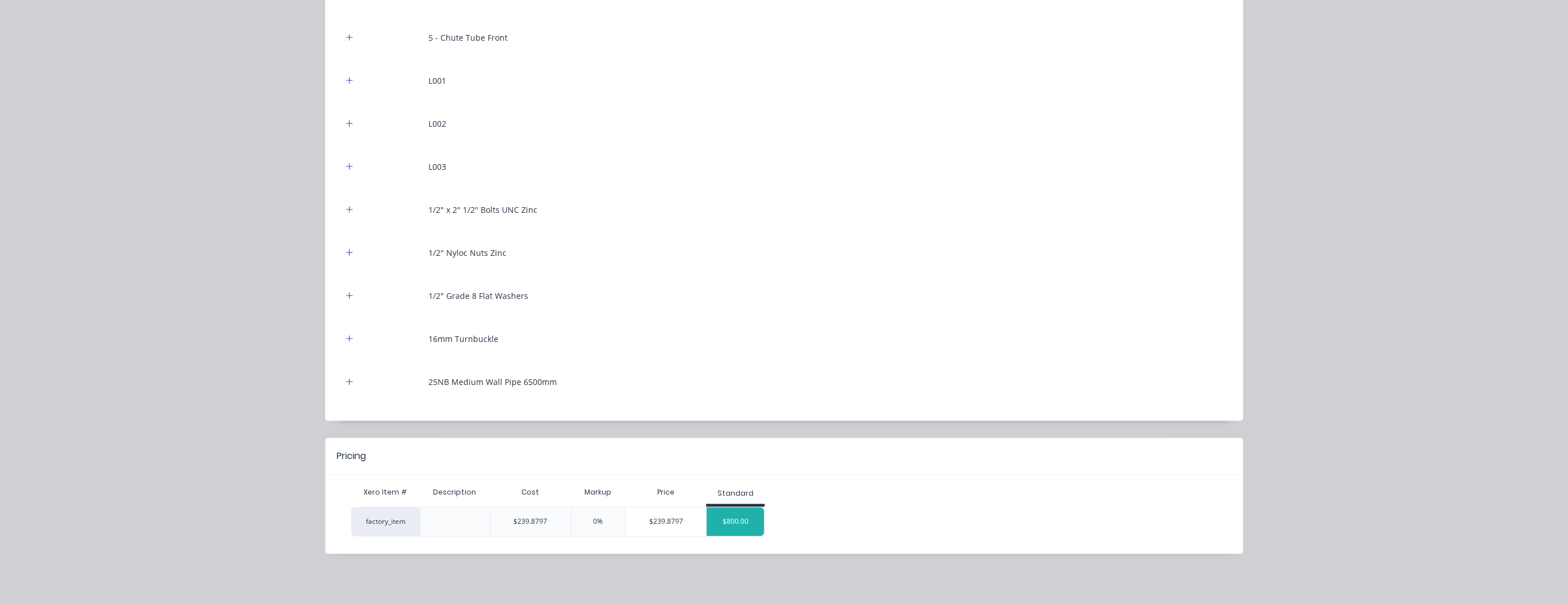
click at [746, 514] on div "$800.00" at bounding box center [735, 521] width 57 height 29
click at [742, 518] on div "$800.00" at bounding box center [735, 521] width 57 height 29
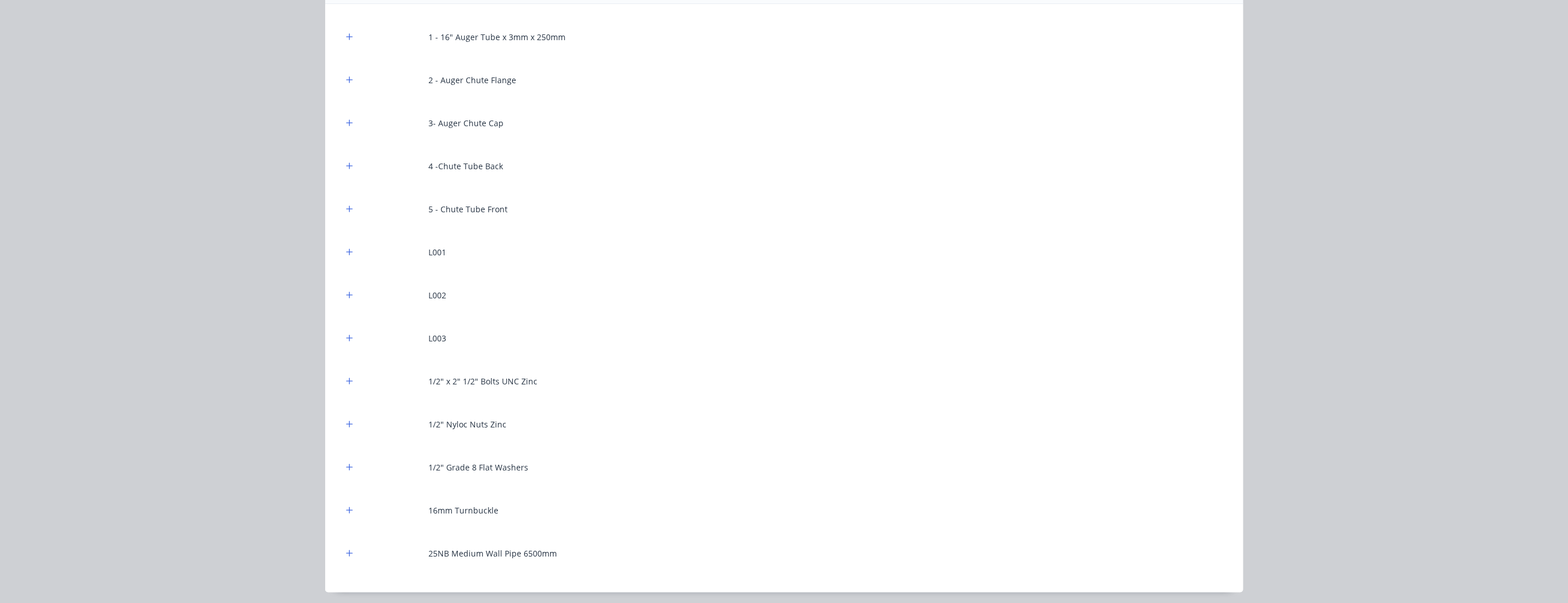
scroll to position [0, 0]
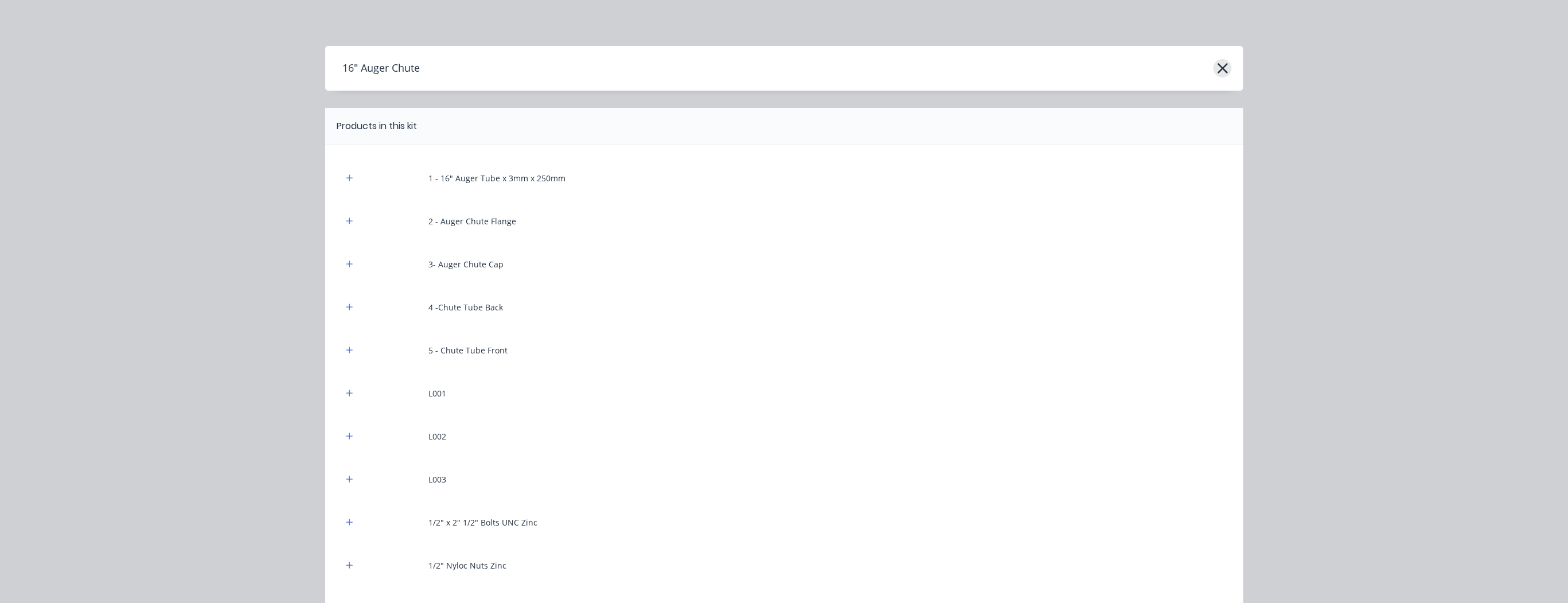
click at [1216, 68] on icon "button" at bounding box center [1223, 68] width 12 height 16
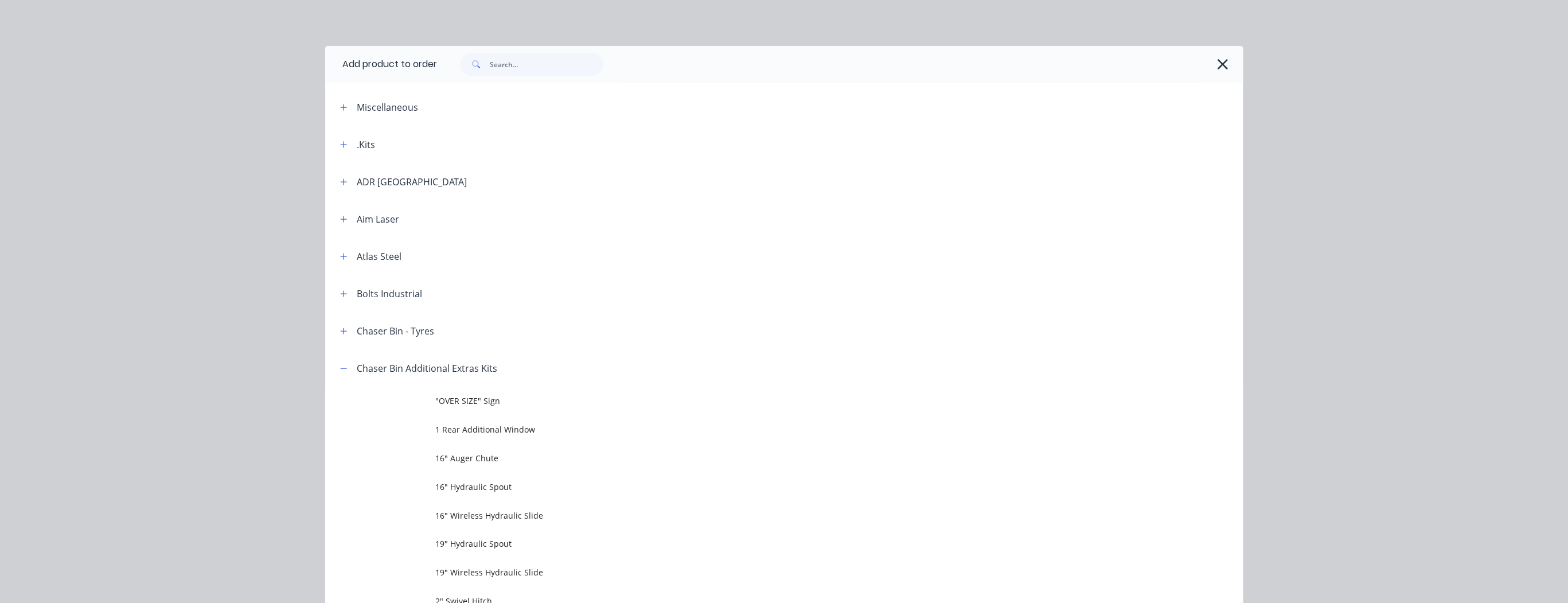
scroll to position [349, 0]
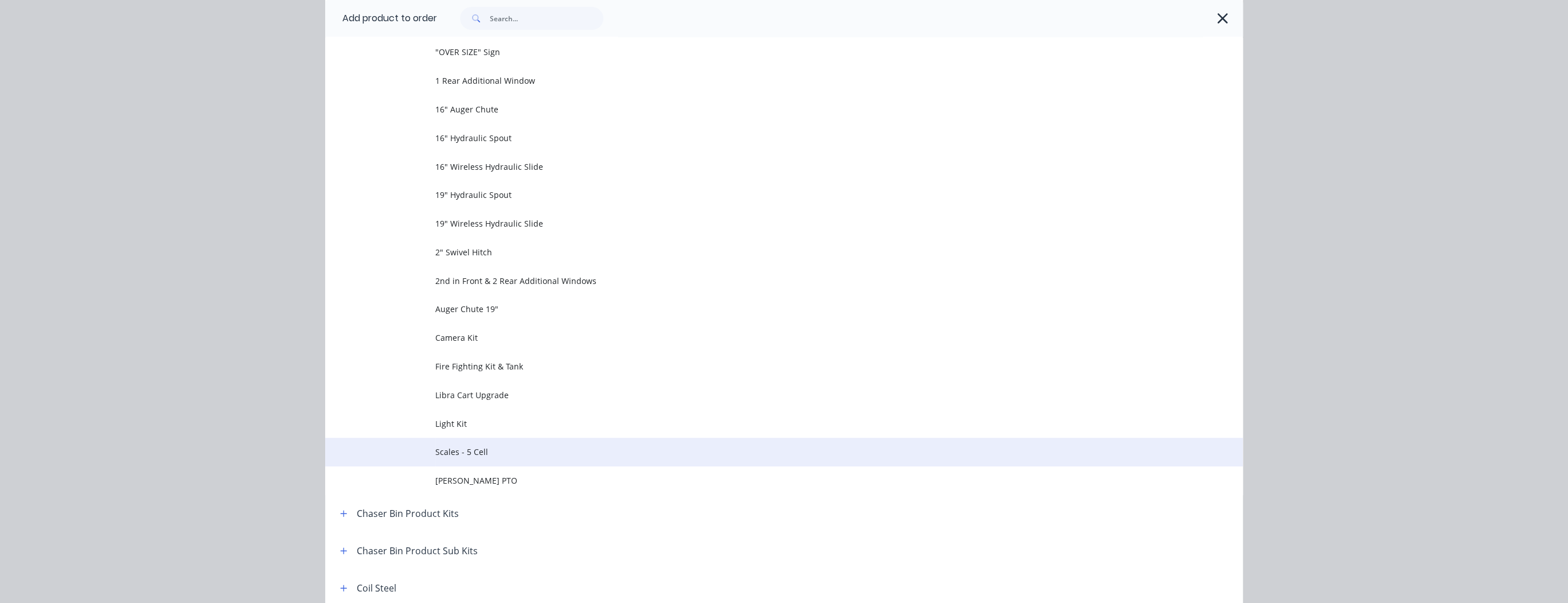
click at [477, 449] on span "Scales - 5 Cell" at bounding box center [758, 452] width 646 height 12
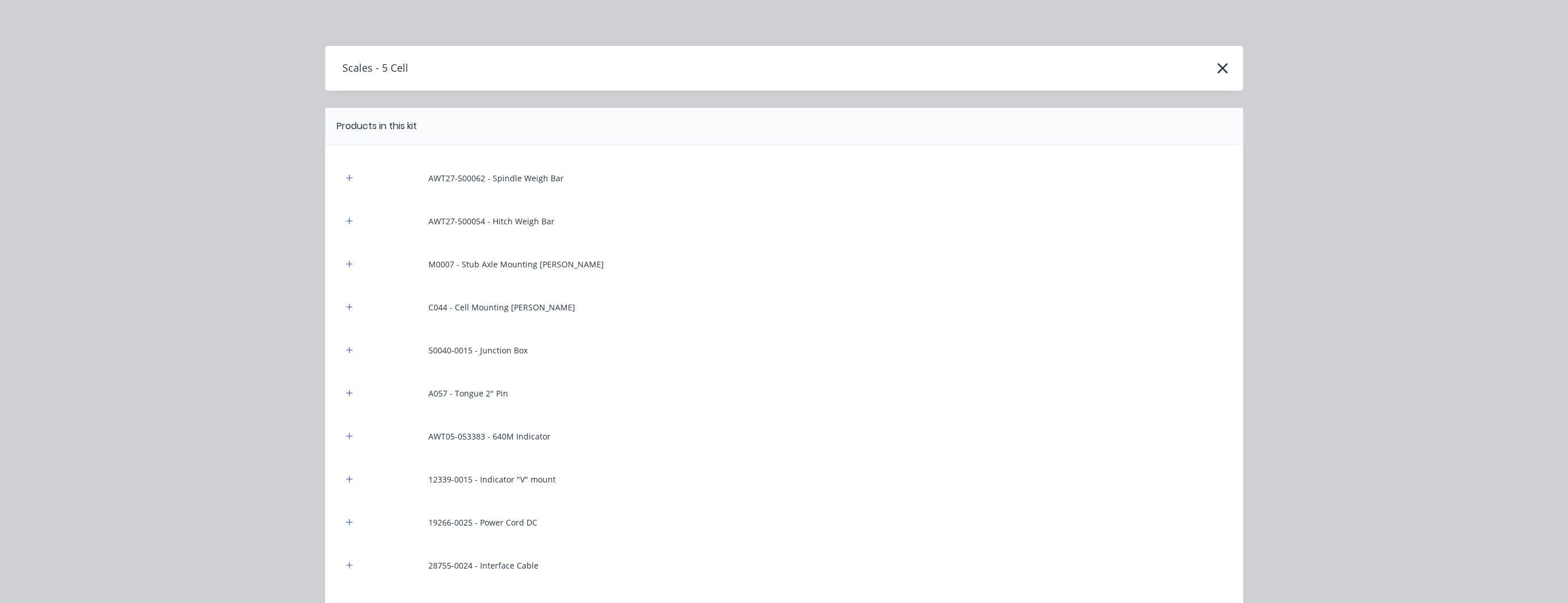
scroll to position [0, 0]
click at [1218, 65] on icon "button" at bounding box center [1223, 68] width 12 height 16
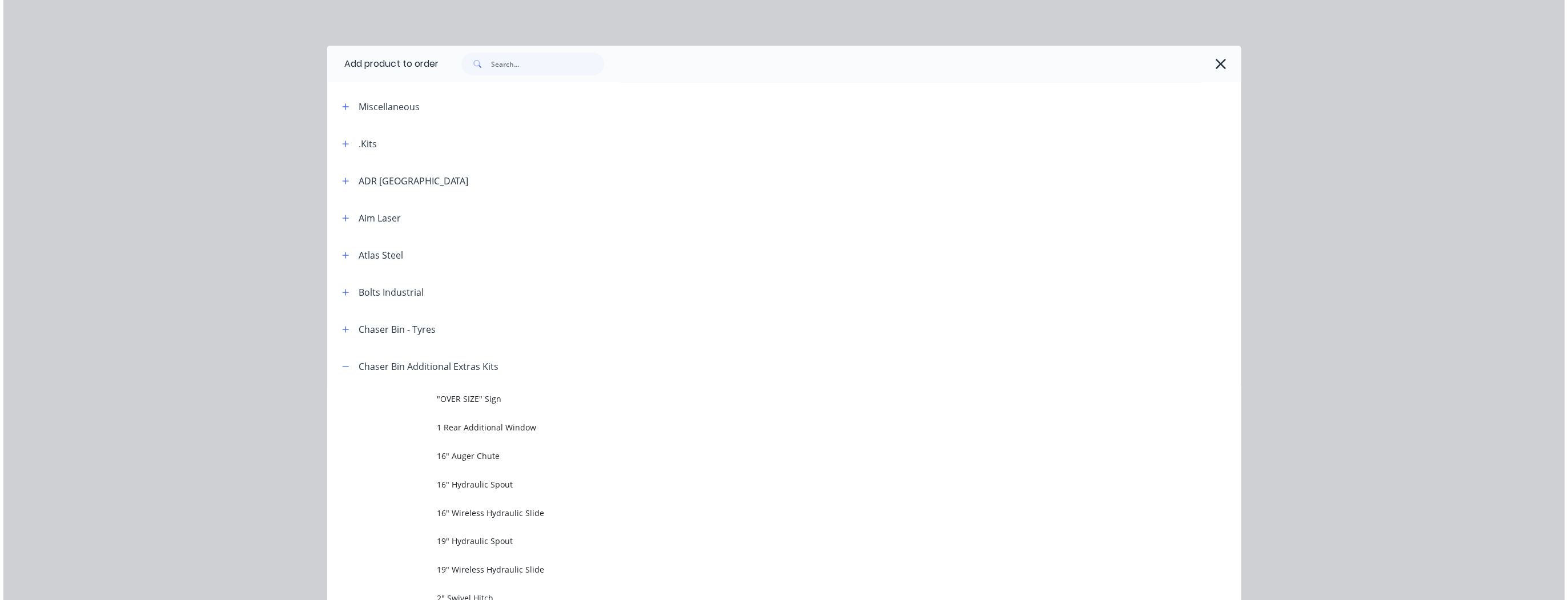
scroll to position [347, 0]
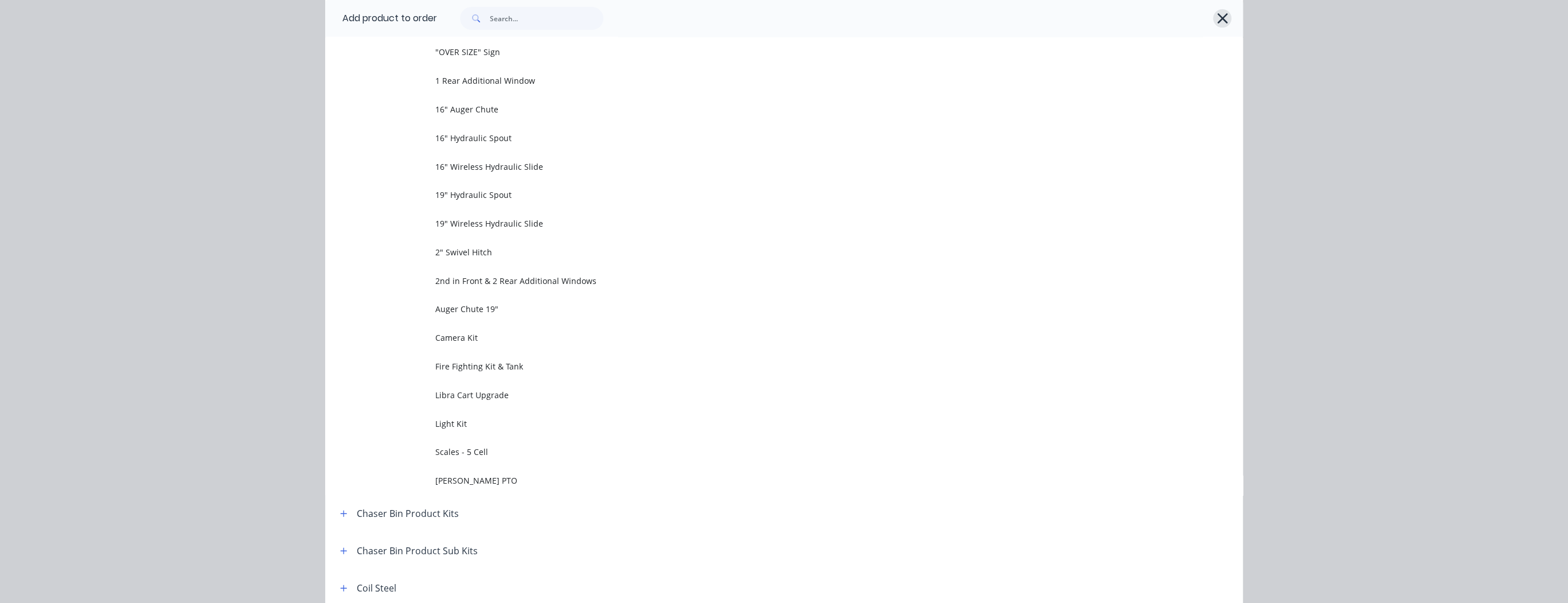
click at [1216, 23] on icon "button" at bounding box center [1223, 18] width 12 height 16
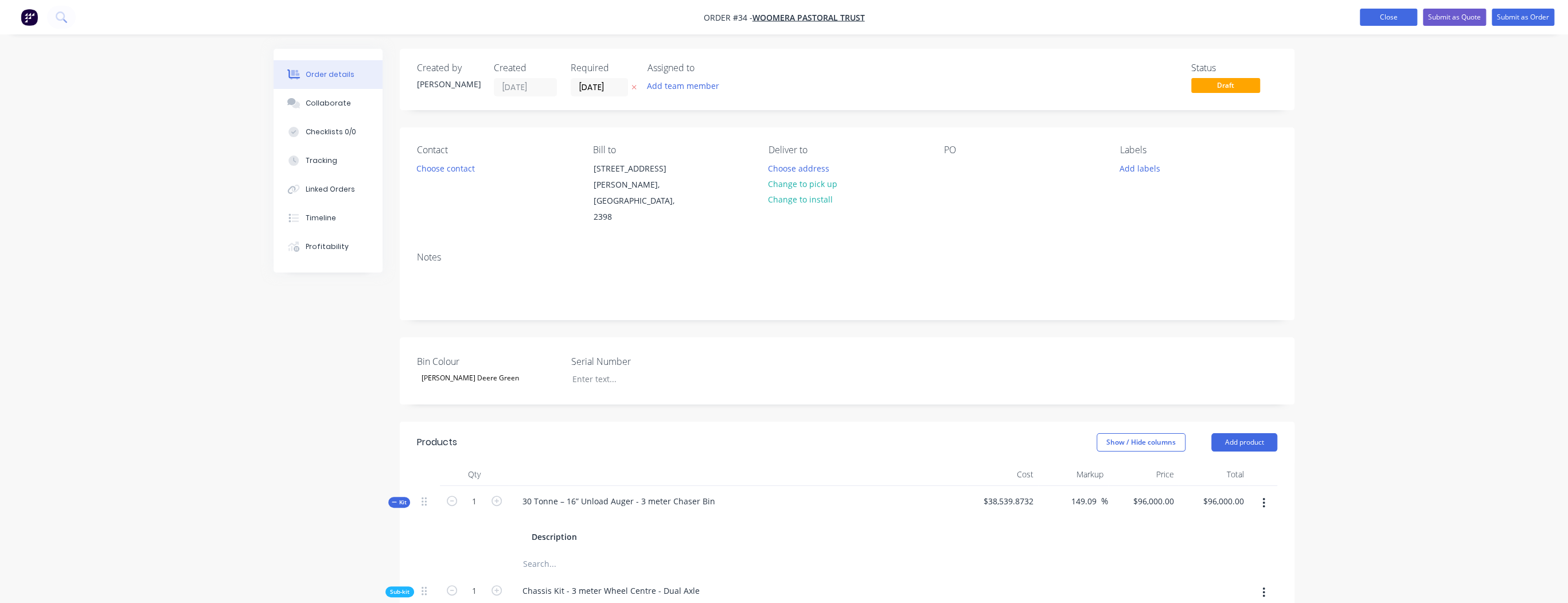
click at [1374, 14] on button "Close" at bounding box center [1388, 17] width 57 height 17
